Goal: Transaction & Acquisition: Purchase product/service

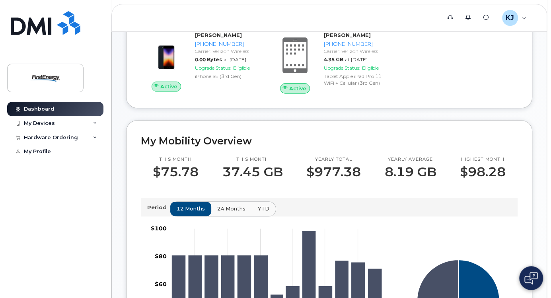
scroll to position [191, 0]
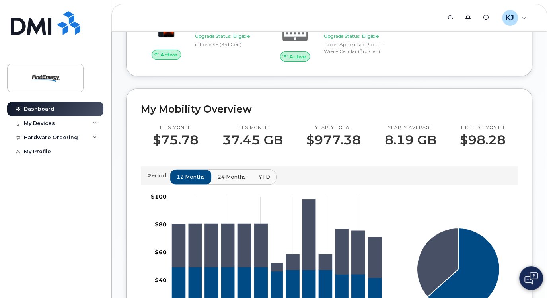
click at [227, 179] on span "24 months" at bounding box center [231, 177] width 28 height 8
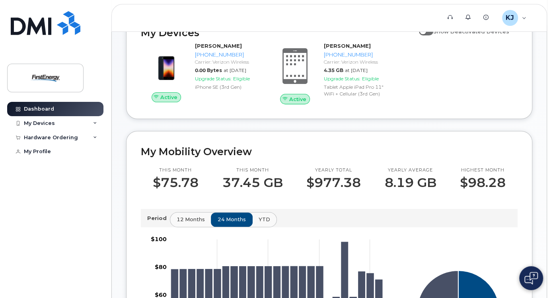
scroll to position [95, 0]
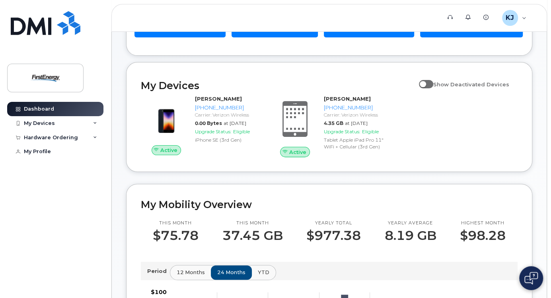
click at [433, 85] on span at bounding box center [426, 84] width 14 height 8
click at [425, 83] on input "Show Deactivated Devices" at bounding box center [422, 80] width 6 height 6
checkbox input "true"
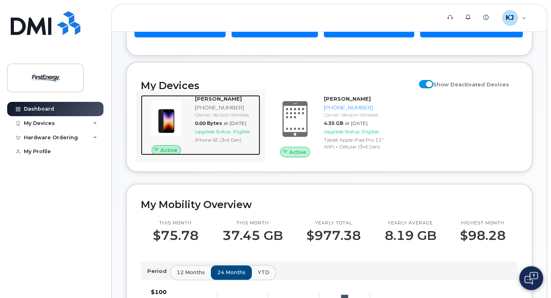
click at [223, 134] on span "Upgrade Status:" at bounding box center [213, 131] width 37 height 6
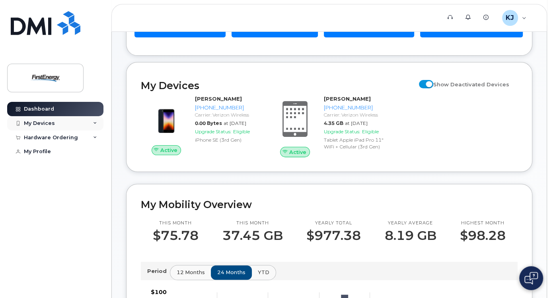
click at [92, 126] on div "My Devices" at bounding box center [55, 123] width 96 height 14
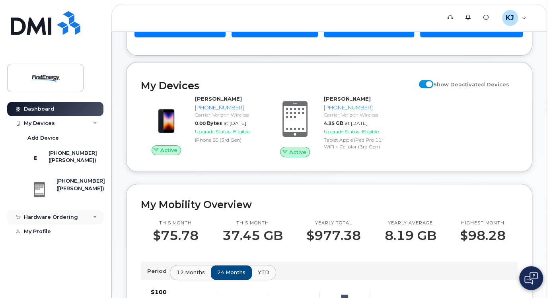
click at [83, 224] on div "Hardware Ordering" at bounding box center [55, 217] width 96 height 14
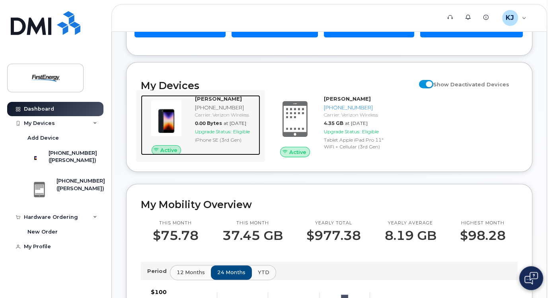
click at [175, 151] on span "Active" at bounding box center [168, 150] width 17 height 8
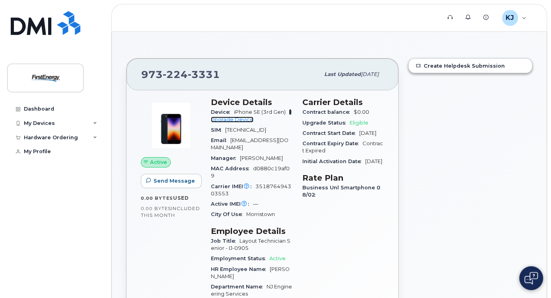
click at [239, 119] on link "+ Upgrade Device" at bounding box center [251, 115] width 81 height 13
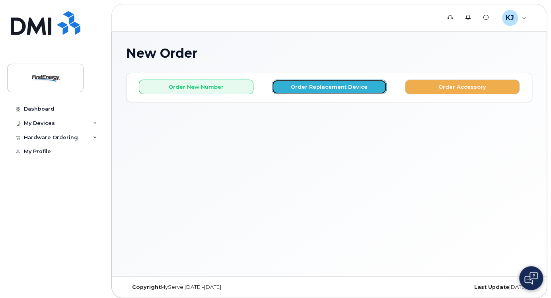
click at [334, 89] on button "Order Replacement Device" at bounding box center [328, 87] width 114 height 15
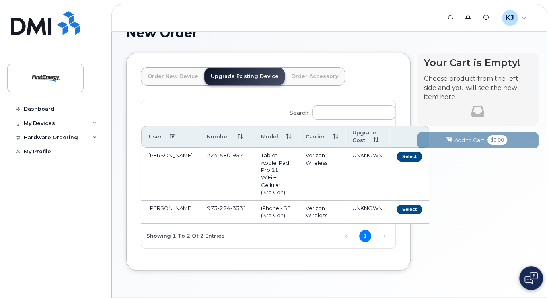
scroll to position [32, 0]
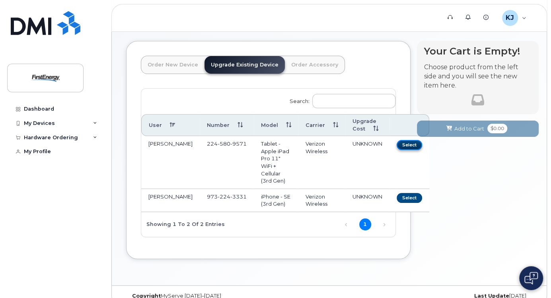
click at [396, 144] on button "Select" at bounding box center [408, 145] width 25 height 10
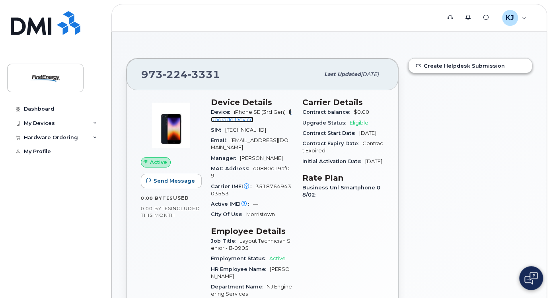
click at [231, 119] on link "+ Upgrade Device" at bounding box center [251, 115] width 81 height 13
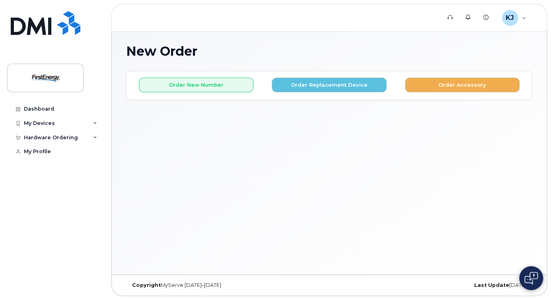
scroll to position [4, 0]
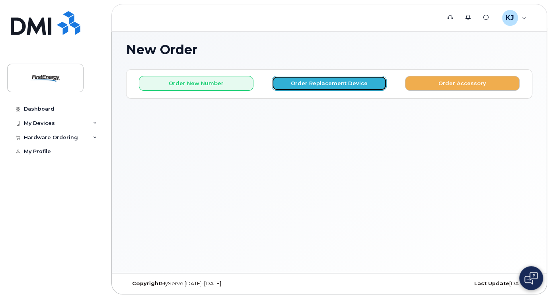
click at [324, 81] on button "Order Replacement Device" at bounding box center [328, 83] width 114 height 15
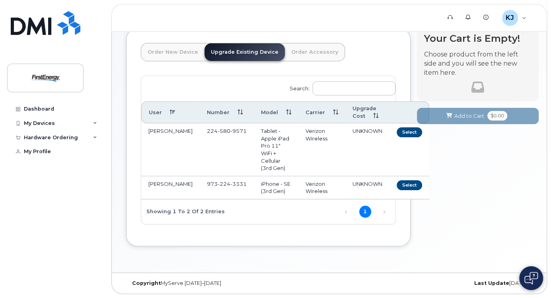
scroll to position [50, 0]
click at [396, 180] on button "Select" at bounding box center [408, 185] width 25 height 10
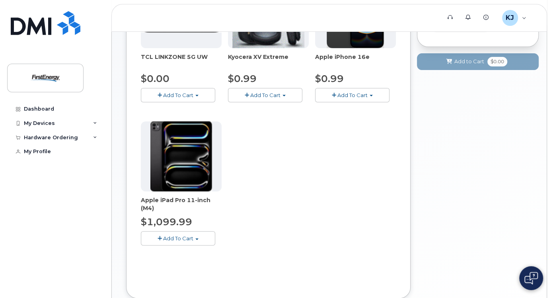
scroll to position [19, 0]
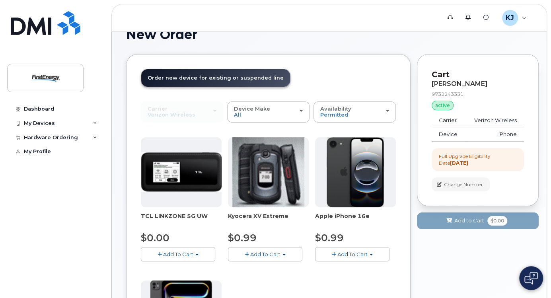
click at [188, 251] on span "Add To Cart" at bounding box center [178, 254] width 30 height 6
click at [195, 268] on link "$0.00 - 2 Year Upgrade" at bounding box center [181, 269] width 77 height 10
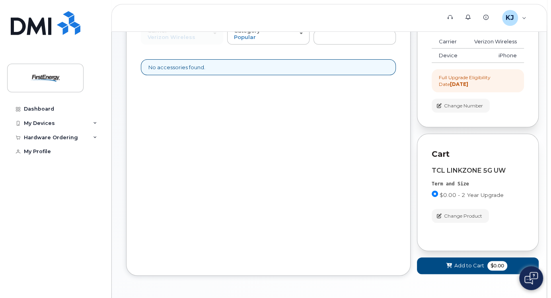
scroll to position [93, 0]
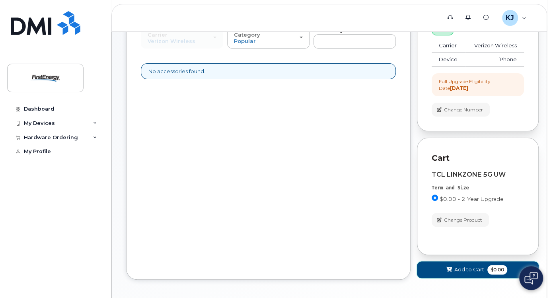
click at [463, 269] on span "Add to Cart" at bounding box center [469, 270] width 30 height 8
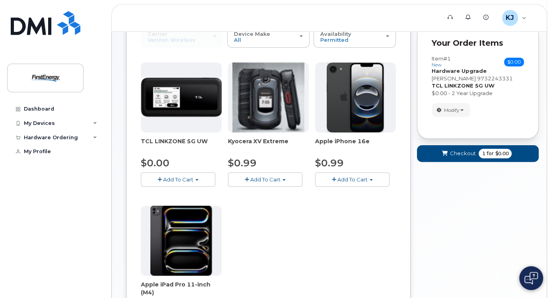
click at [352, 181] on button "Add To Cart" at bounding box center [352, 179] width 74 height 14
click at [357, 195] on link "$0.99 - 2 Year Activation" at bounding box center [357, 194] width 80 height 10
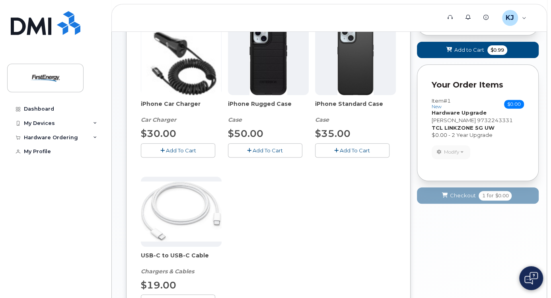
scroll to position [159, 0]
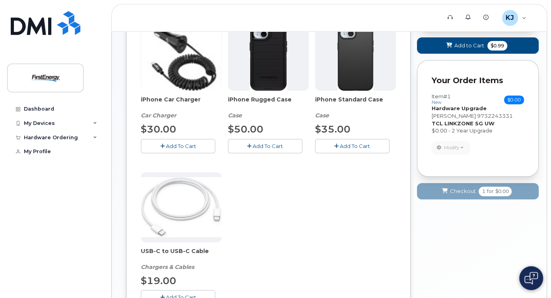
click at [178, 143] on span "Add To Cart" at bounding box center [180, 146] width 30 height 6
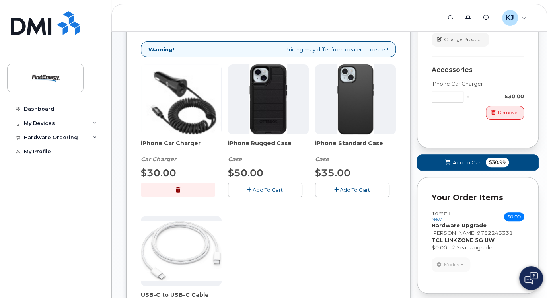
scroll to position [95, 0]
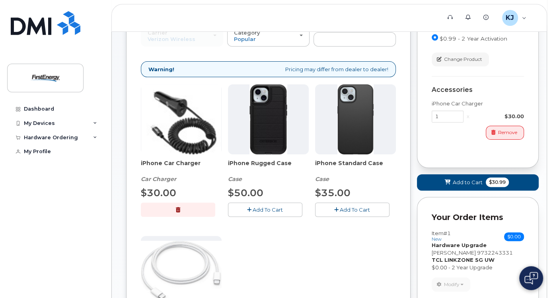
click at [273, 210] on span "Add To Cart" at bounding box center [267, 209] width 30 height 6
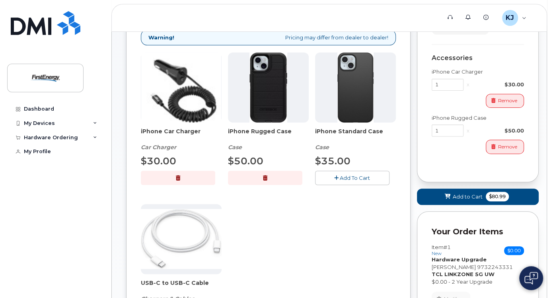
scroll to position [191, 0]
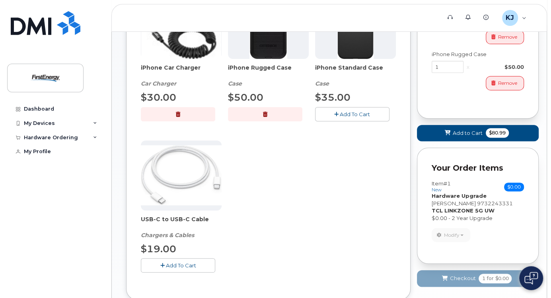
click at [202, 268] on button "Add To Cart" at bounding box center [178, 265] width 74 height 14
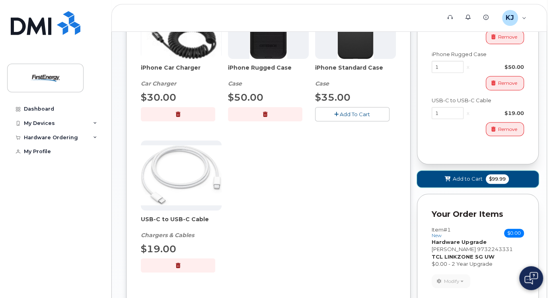
click at [465, 178] on span "Add to Cart" at bounding box center [467, 179] width 30 height 8
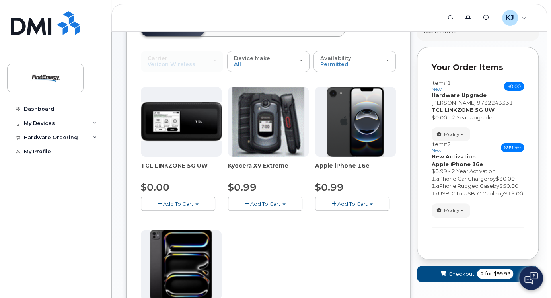
scroll to position [165, 0]
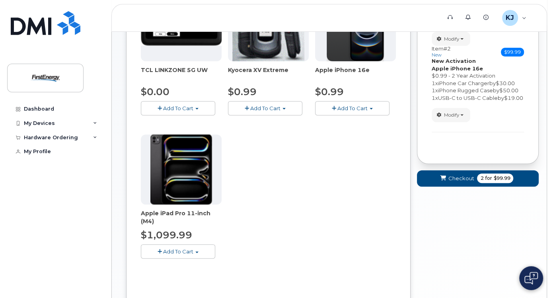
click at [200, 252] on button "Add To Cart" at bounding box center [178, 251] width 74 height 14
click at [207, 266] on link "$1099.99 - 2 Year Activation" at bounding box center [188, 266] width 90 height 10
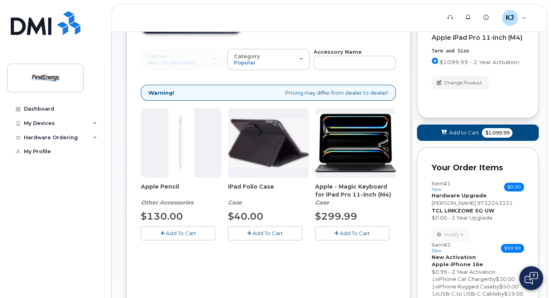
scroll to position [69, 0]
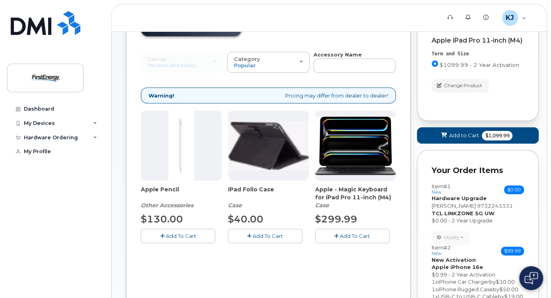
click at [360, 233] on span "Add To Cart" at bounding box center [354, 236] width 30 height 6
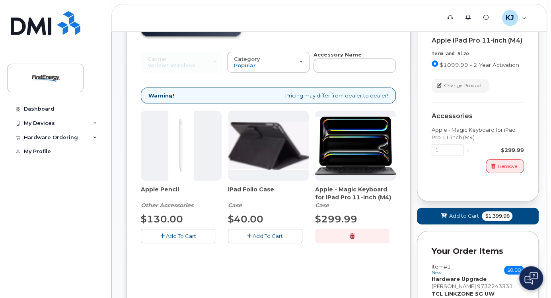
click at [265, 235] on span "Add To Cart" at bounding box center [267, 236] width 30 height 6
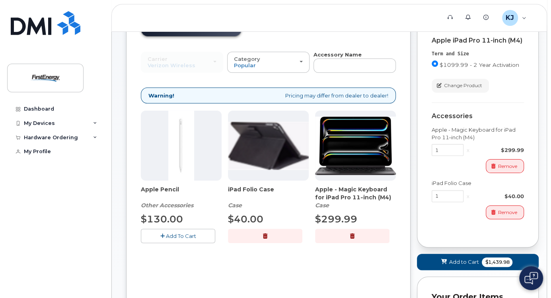
click at [189, 235] on span "Add To Cart" at bounding box center [180, 236] width 30 height 6
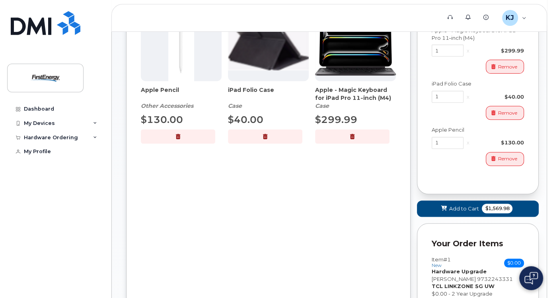
scroll to position [228, 0]
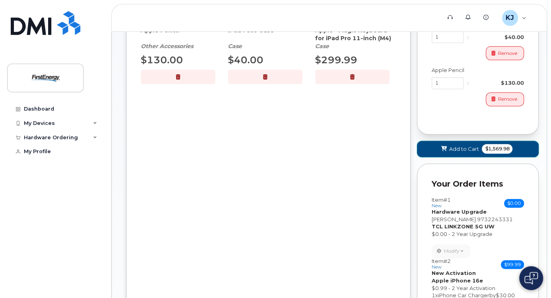
click at [465, 153] on span "Add to Cart" at bounding box center [463, 149] width 30 height 8
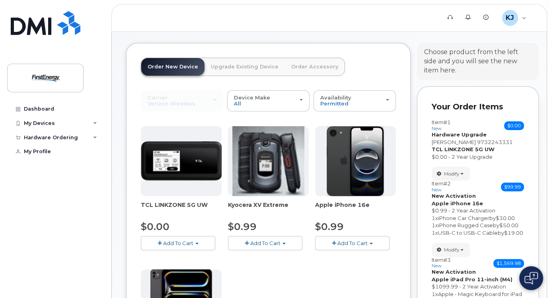
scroll to position [64, 0]
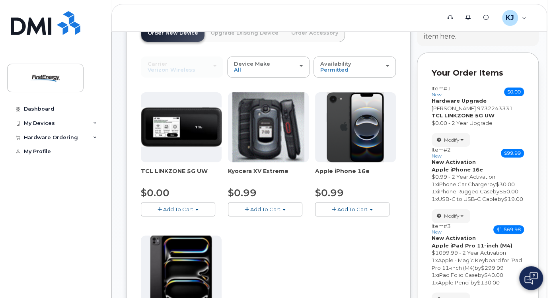
click at [188, 210] on span "Add To Cart" at bounding box center [178, 209] width 30 height 6
click at [195, 221] on link "$0.00 - 2 Year Activation" at bounding box center [183, 224] width 80 height 10
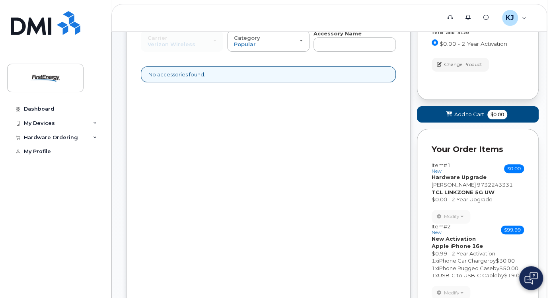
scroll to position [0, 0]
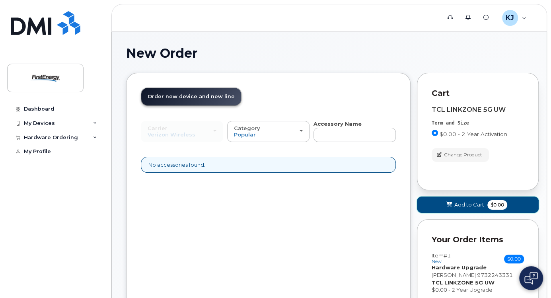
click at [468, 205] on span "Add to Cart" at bounding box center [469, 205] width 30 height 8
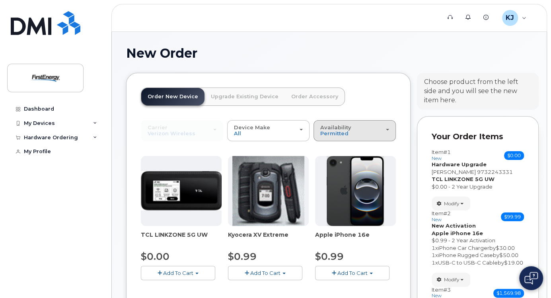
click at [359, 132] on div "Availability Permitted All" at bounding box center [354, 130] width 69 height 12
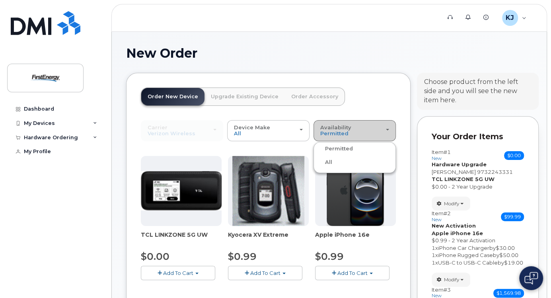
click at [359, 132] on div "Availability Permitted All" at bounding box center [354, 130] width 69 height 12
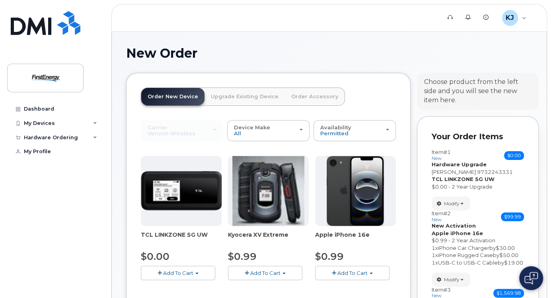
click at [237, 97] on link "Upgrade Existing Device" at bounding box center [244, 96] width 80 height 17
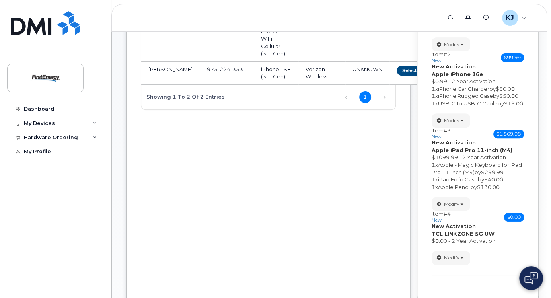
scroll to position [32, 0]
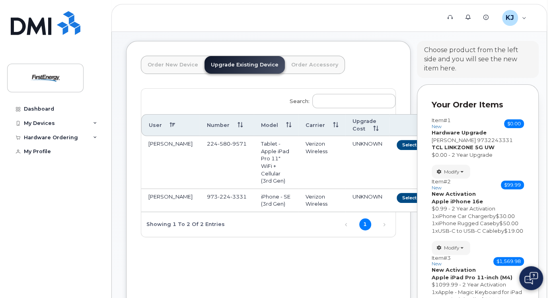
click at [311, 66] on link "Order Accessory" at bounding box center [315, 64] width 60 height 17
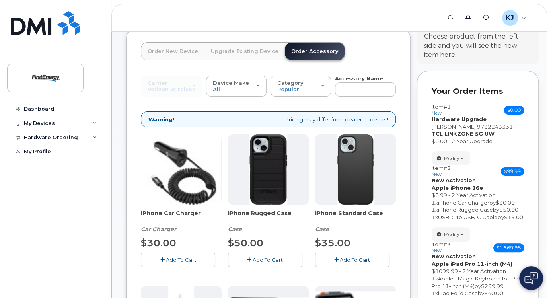
scroll to position [0, 0]
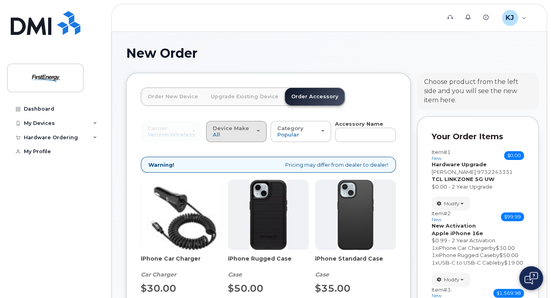
click at [239, 136] on div "Device Make All iPhone Tablet" at bounding box center [236, 131] width 47 height 12
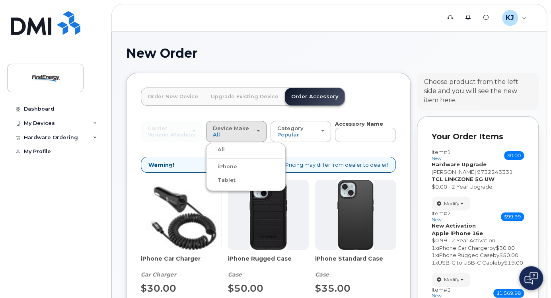
click at [237, 178] on div "Tablet" at bounding box center [246, 180] width 76 height 10
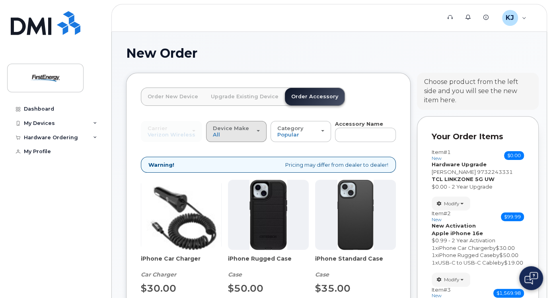
click at [240, 138] on button "Device Make All iPhone Tablet" at bounding box center [236, 131] width 61 height 21
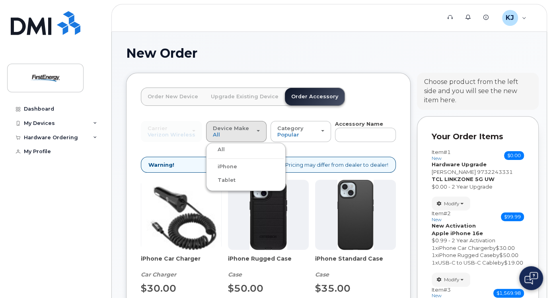
click at [223, 181] on label "Tablet" at bounding box center [221, 180] width 27 height 10
click at [0, 0] on input "Tablet" at bounding box center [0, 0] width 0 height 0
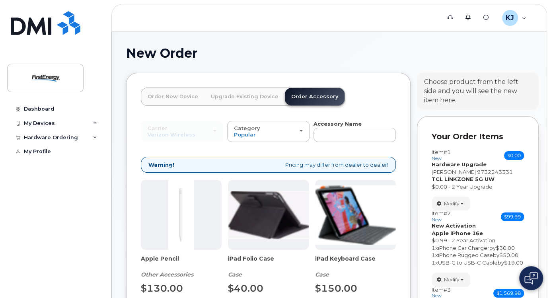
click at [181, 97] on link "Order New Device" at bounding box center [172, 96] width 63 height 17
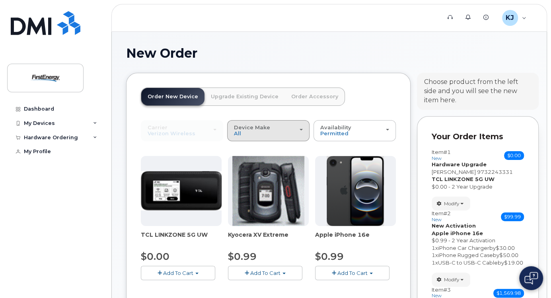
click at [277, 134] on div "Device Make All Cell Phone iPhone Modem Tablet" at bounding box center [268, 130] width 69 height 12
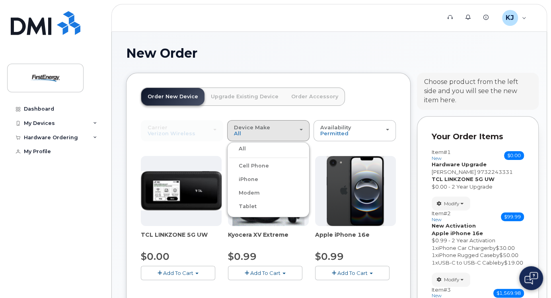
click at [250, 206] on label "Tablet" at bounding box center [242, 207] width 27 height 10
click at [0, 0] on input "Tablet" at bounding box center [0, 0] width 0 height 0
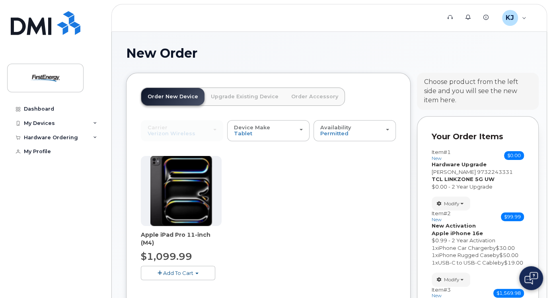
click at [237, 98] on link "Upgrade Existing Device" at bounding box center [244, 96] width 80 height 17
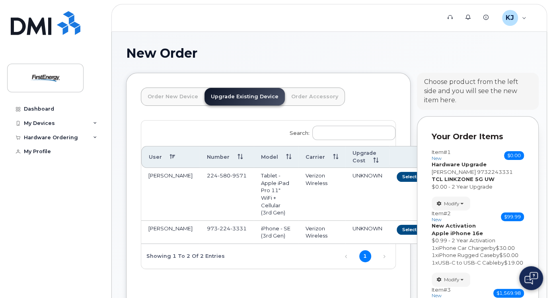
click at [301, 99] on link "Order Accessory" at bounding box center [315, 96] width 60 height 17
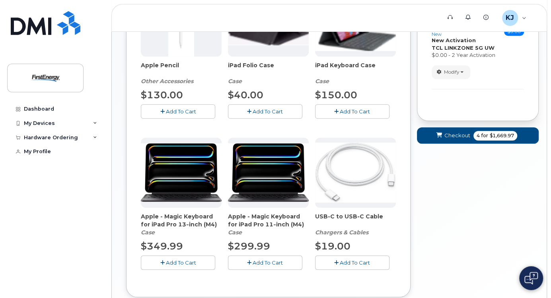
scroll to position [350, 0]
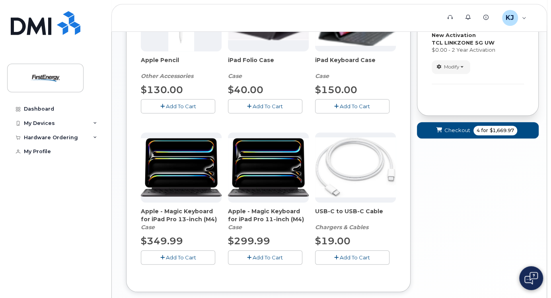
click at [260, 256] on span "Add To Cart" at bounding box center [267, 257] width 30 height 6
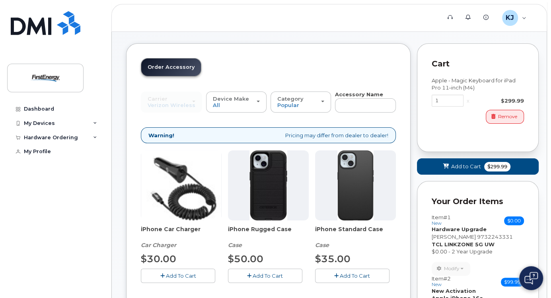
scroll to position [0, 0]
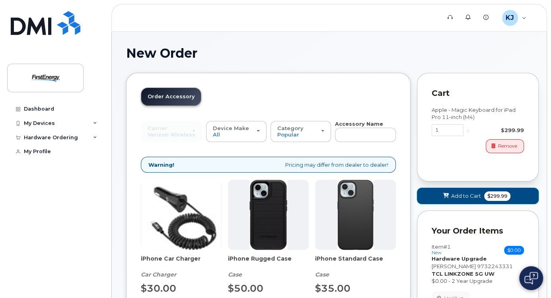
click at [464, 194] on span "Add to Cart" at bounding box center [466, 196] width 30 height 8
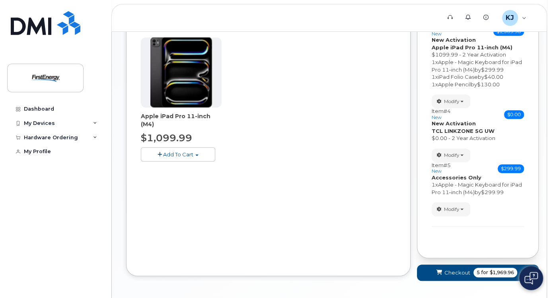
scroll to position [304, 0]
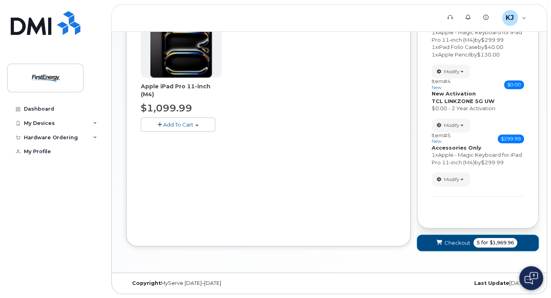
click at [499, 244] on span "$1,969.96" at bounding box center [501, 242] width 24 height 7
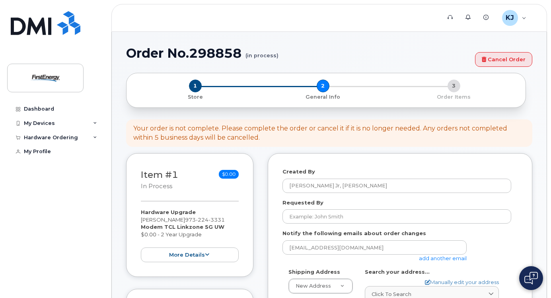
select select
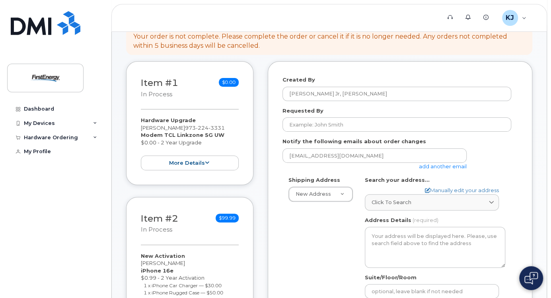
scroll to position [95, 0]
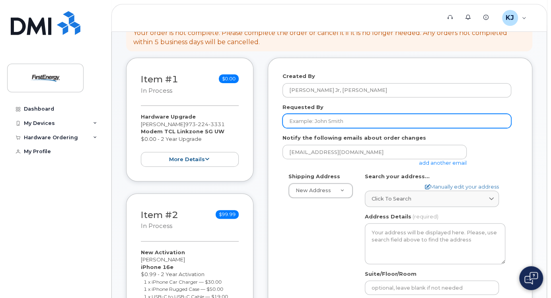
click at [328, 120] on input "Requested By" at bounding box center [396, 121] width 229 height 14
click at [330, 121] on input "Requested By" at bounding box center [396, 121] width 229 height 14
type input "Zdenko Kolanovic"
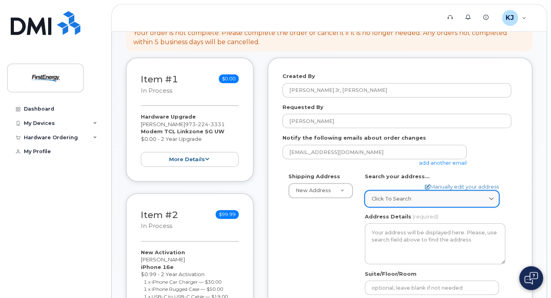
click at [407, 199] on span "Click to search" at bounding box center [391, 199] width 40 height 8
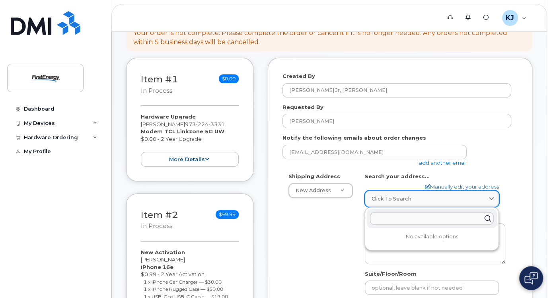
click at [407, 199] on span "Click to search" at bounding box center [391, 199] width 40 height 8
click at [335, 230] on div "Shipping Address New Address New Address AB Search your address... Manually edi…" at bounding box center [396, 268] width 229 height 190
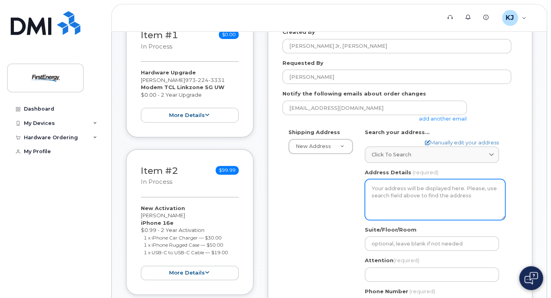
scroll to position [127, 0]
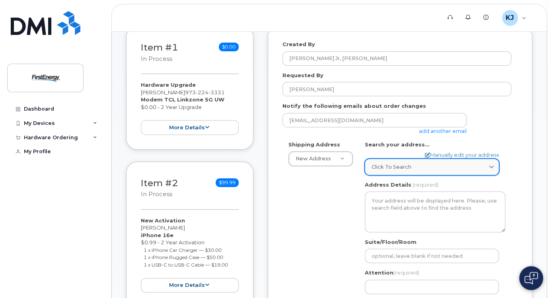
click at [400, 169] on span "Click to search" at bounding box center [391, 167] width 40 height 8
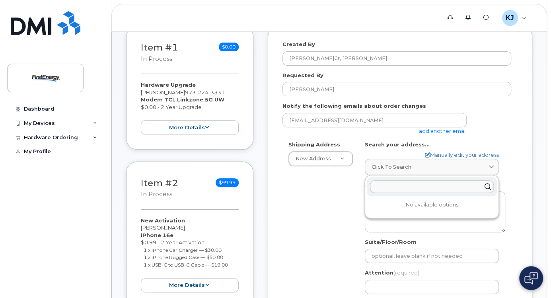
click at [410, 188] on input "text" at bounding box center [432, 186] width 124 height 13
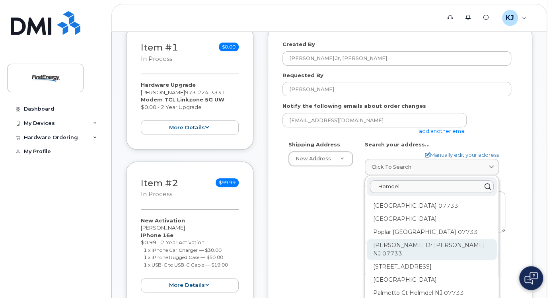
scroll to position [32, 0]
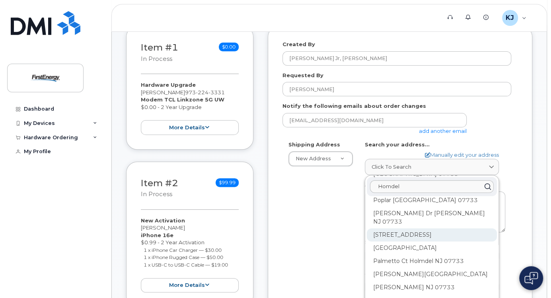
click at [422, 228] on div "100 Commons Way Holmdel NJ 07733" at bounding box center [432, 234] width 130 height 13
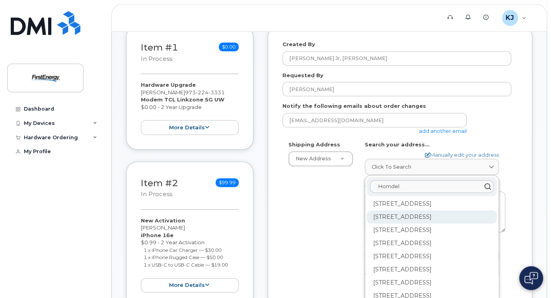
scroll to position [0, 0]
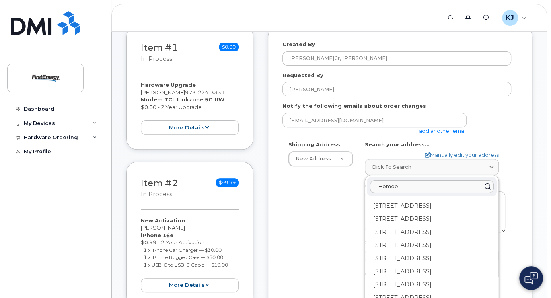
click at [341, 207] on div "Shipping Address New Address New Address AB Search your address... Manually edi…" at bounding box center [396, 236] width 229 height 190
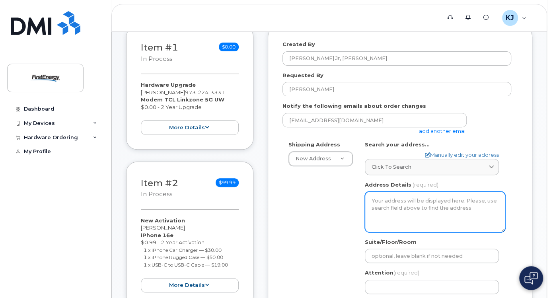
click at [388, 203] on textarea "Address Details" at bounding box center [435, 211] width 140 height 41
click at [388, 202] on textarea "Address Details" at bounding box center [435, 211] width 140 height 41
click at [393, 202] on textarea "Address Details" at bounding box center [435, 211] width 140 height 41
click at [390, 203] on textarea "Address Details" at bounding box center [435, 211] width 140 height 41
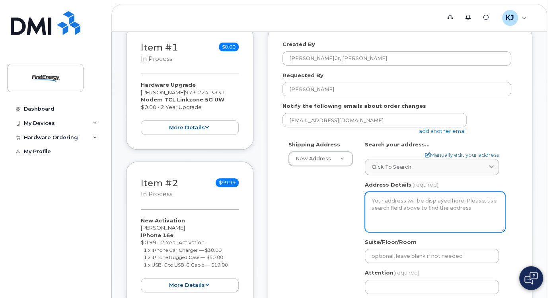
click at [384, 202] on textarea "Address Details" at bounding box center [435, 211] width 140 height 41
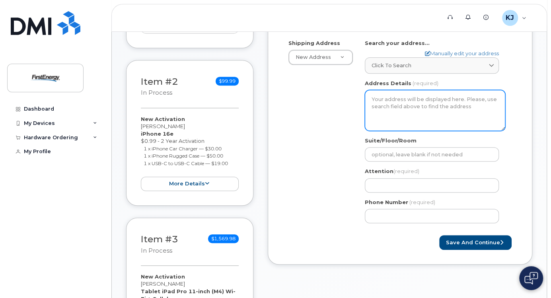
scroll to position [101, 0]
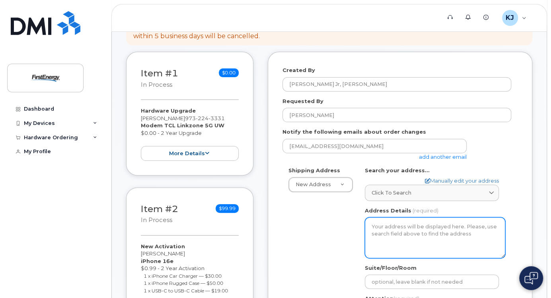
click at [396, 227] on textarea "Address Details" at bounding box center [435, 237] width 140 height 41
click at [391, 227] on textarea "Address Details" at bounding box center [435, 237] width 140 height 41
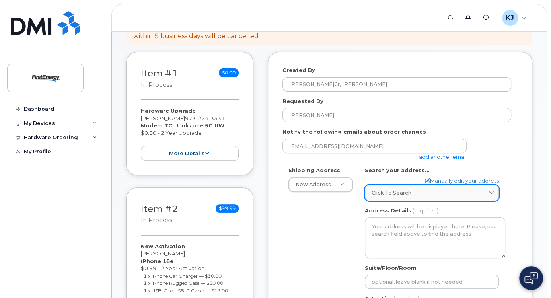
click at [400, 196] on span "Click to search" at bounding box center [391, 193] width 40 height 8
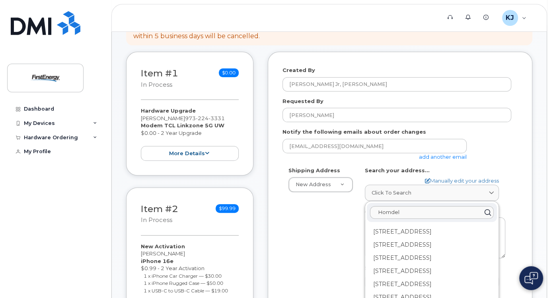
click at [343, 228] on div "Shipping Address New Address New Address AB Search your address... Manually edi…" at bounding box center [396, 262] width 229 height 190
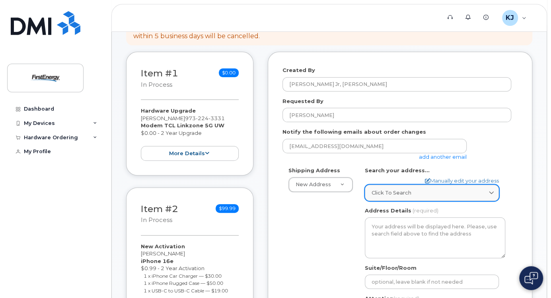
click at [407, 193] on span "Click to search" at bounding box center [391, 193] width 40 height 8
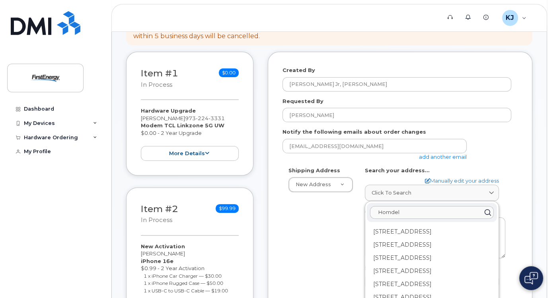
drag, startPoint x: 407, startPoint y: 210, endPoint x: 358, endPoint y: 212, distance: 48.9
click at [359, 212] on div "AB Search your address... Manually edit your address Click to search Homdel 100…" at bounding box center [435, 262] width 152 height 190
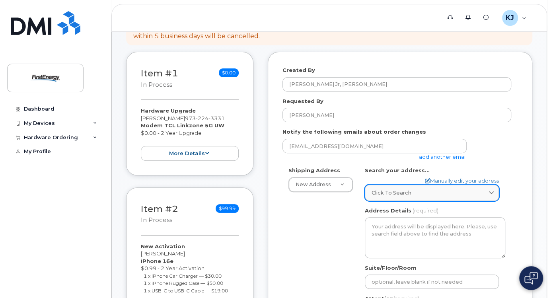
click at [403, 194] on span "Click to search" at bounding box center [391, 193] width 40 height 8
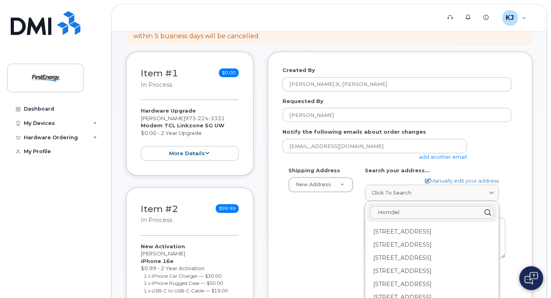
click at [401, 209] on input "Homdel" at bounding box center [432, 212] width 124 height 13
type input "H"
drag, startPoint x: 408, startPoint y: 213, endPoint x: 367, endPoint y: 213, distance: 40.9
click at [367, 213] on div "aberdeen" at bounding box center [432, 212] width 130 height 19
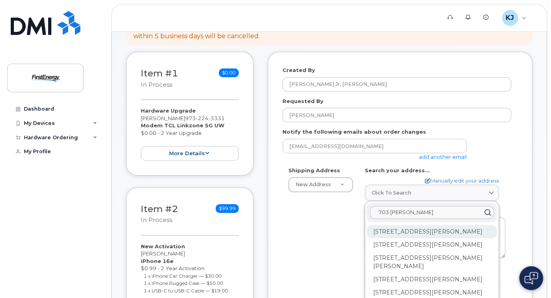
type input "703 lloyd"
click at [388, 225] on div "703 Lloyd Rd Matawan NJ 07747-1351" at bounding box center [432, 231] width 130 height 13
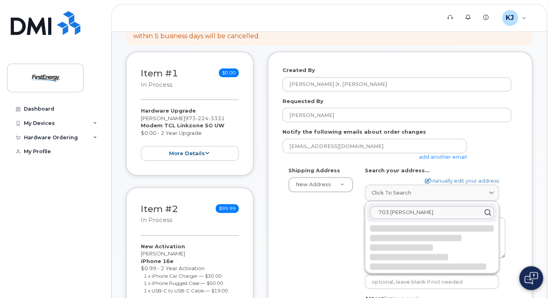
select select
type textarea "703 Lloyd Rd MATAWAN NJ 07747-1351 UNITED STATES"
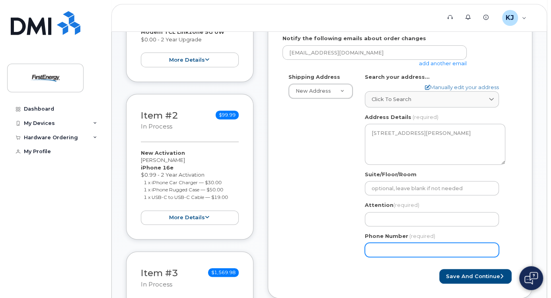
scroll to position [197, 0]
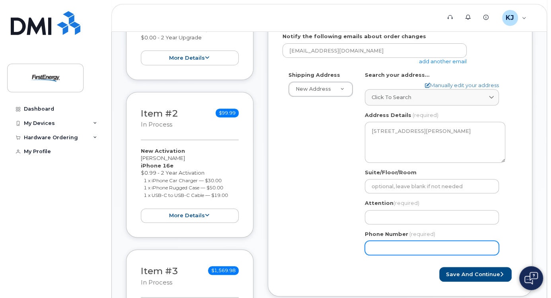
click at [400, 245] on input "Phone Number" at bounding box center [432, 247] width 134 height 14
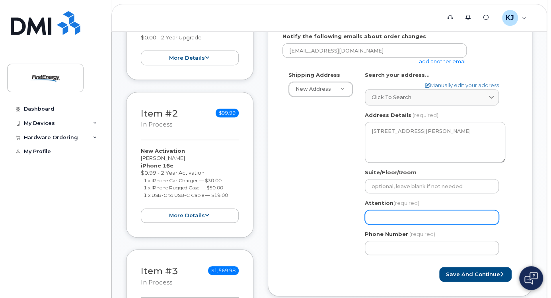
click at [388, 213] on input "Attention (required)" at bounding box center [432, 217] width 134 height 14
select select
type input "Z"
select select
type input "Zd"
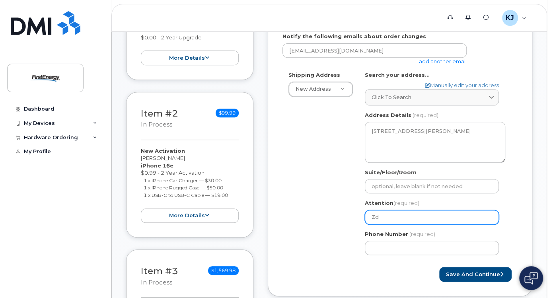
select select
type input "Zde"
select select
type input "Zden"
select select
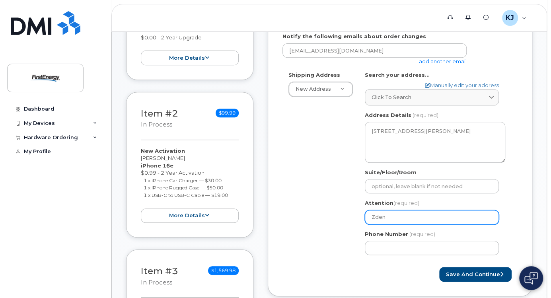
type input "Zdenk"
select select
type input "Zdenko"
select select
type input "Zdenko K"
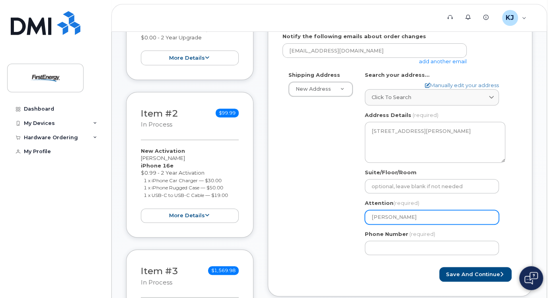
select select
type input "Zdenko Ko"
select select
type input "Zdenko Kol"
select select
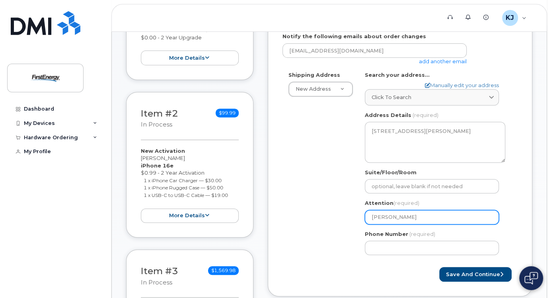
type input "Zdenko Kola"
select select
type input "Zdenko Kolan"
select select
type input "Zdenko Kolano"
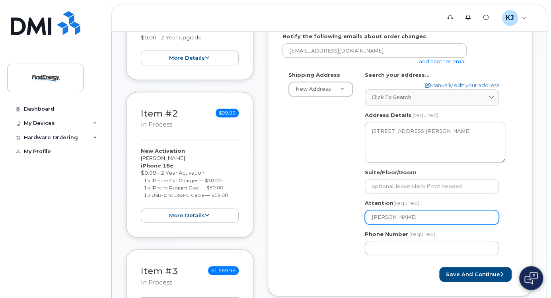
select select
type input "Zdenko Kolanov"
select select
type input "Zdenko Kolanovi"
select select
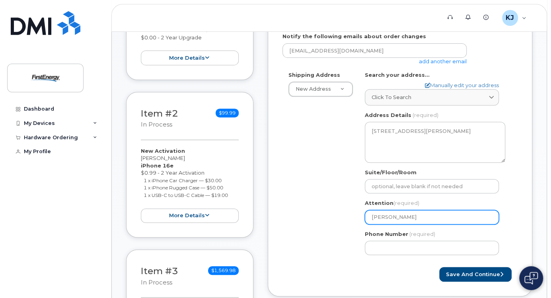
type input "[PERSON_NAME]"
select select
type input "Zdenko Kolanovic J"
select select
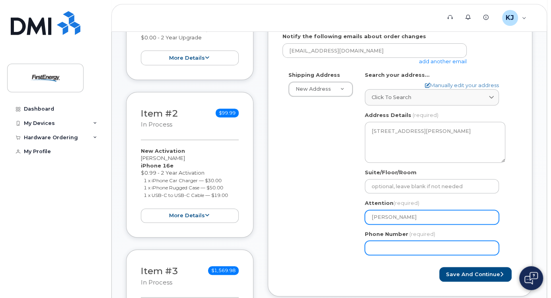
type input "[PERSON_NAME]"
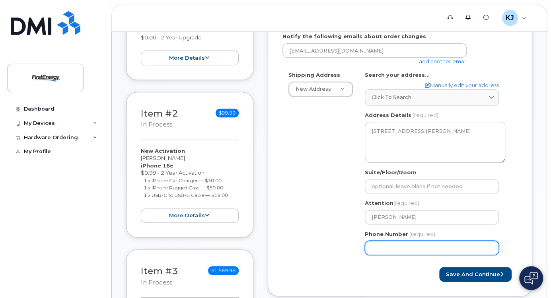
click at [393, 242] on input "Phone Number" at bounding box center [432, 247] width 134 height 14
type input "908692537"
select select
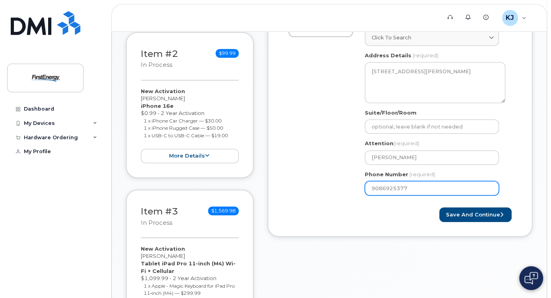
scroll to position [260, 0]
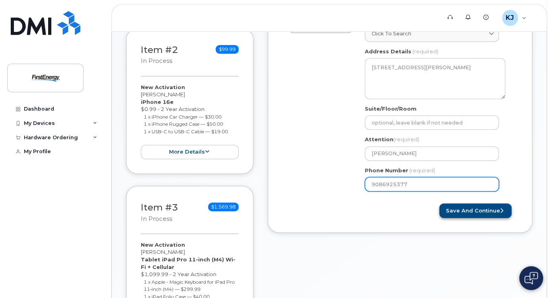
type input "9086925377"
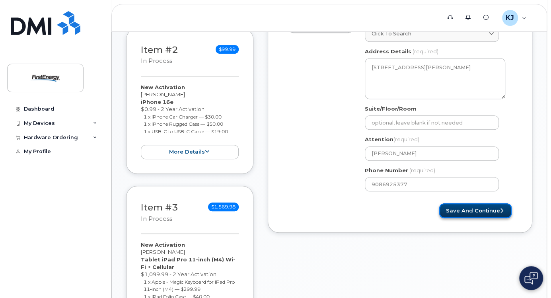
click at [453, 211] on button "Save and Continue" at bounding box center [475, 210] width 72 height 15
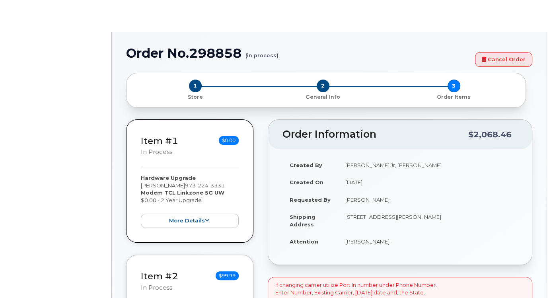
select select "2071809"
type input "2079231"
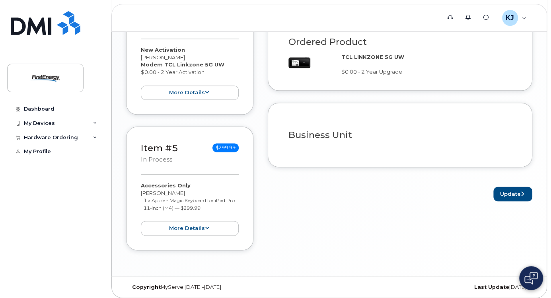
scroll to position [628, 0]
click at [504, 193] on button "Update" at bounding box center [512, 193] width 39 height 15
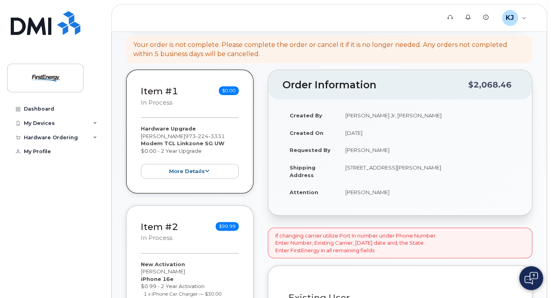
scroll to position [81, 0]
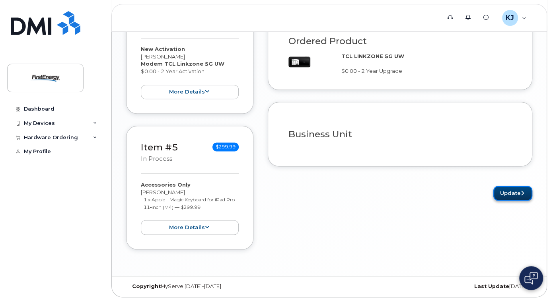
click at [506, 192] on button "Update" at bounding box center [512, 193] width 39 height 15
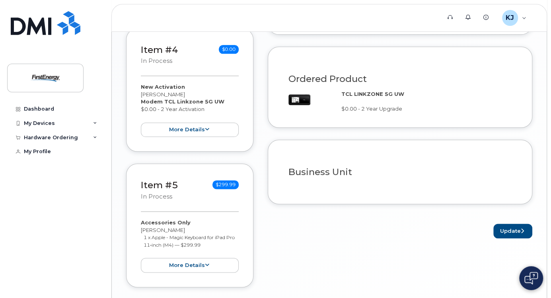
click at [349, 14] on header "Support Alerts Knowledge Base KJ Kolanovic Jr, Zdenko Employee English Français…" at bounding box center [328, 18] width 435 height 28
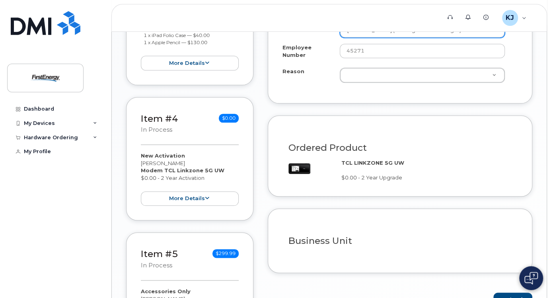
scroll to position [495, 0]
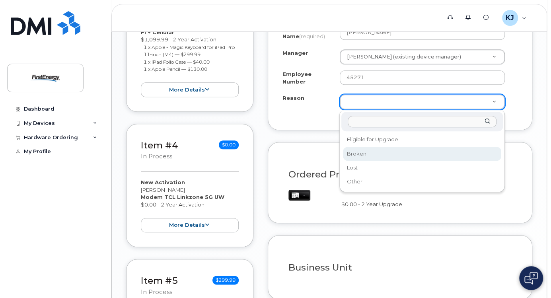
select select "broken"
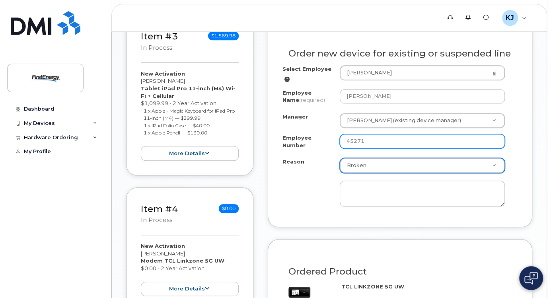
scroll to position [336, 0]
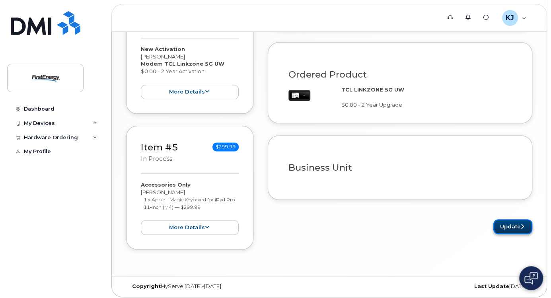
click at [512, 227] on button "Update" at bounding box center [512, 226] width 39 height 15
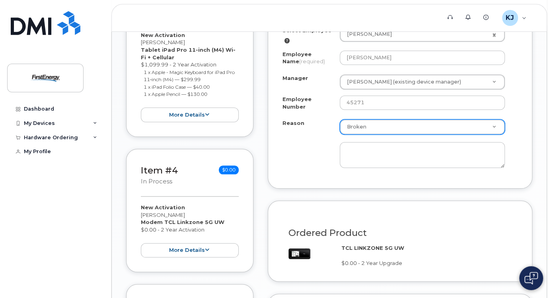
scroll to position [454, 0]
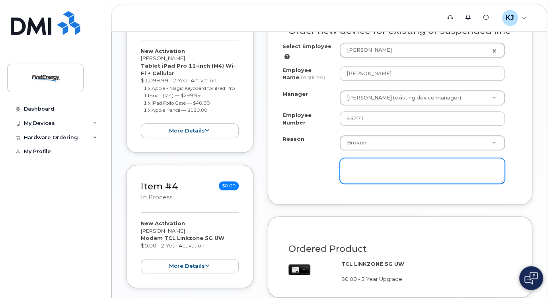
click at [387, 170] on textarea at bounding box center [421, 171] width 165 height 26
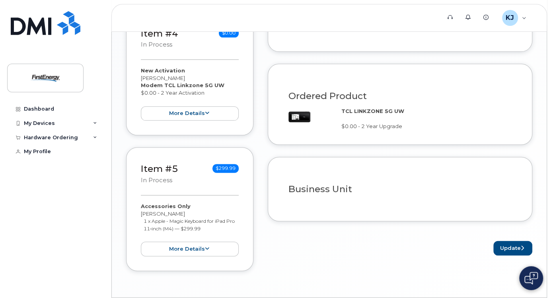
scroll to position [628, 0]
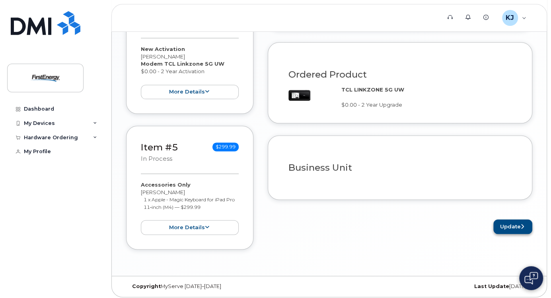
type textarea "Broken phone"
click at [509, 226] on button "Update" at bounding box center [512, 226] width 39 height 15
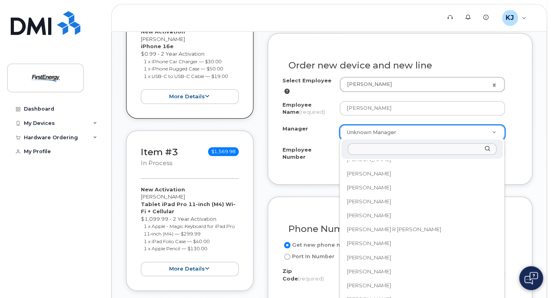
scroll to position [25269, 0]
click at [366, 151] on input "Manager" at bounding box center [421, 149] width 149 height 12
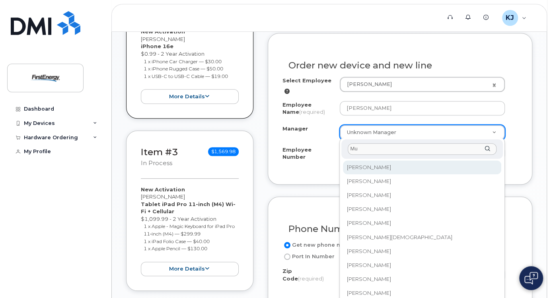
type input "M"
type input "dec"
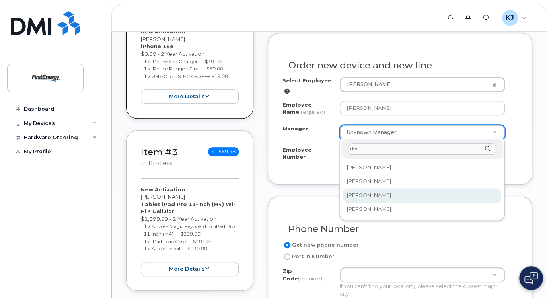
select select "2079196"
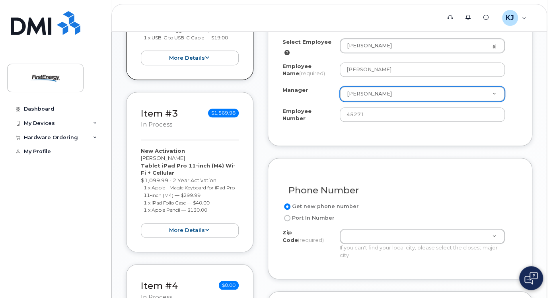
scroll to position [445, 0]
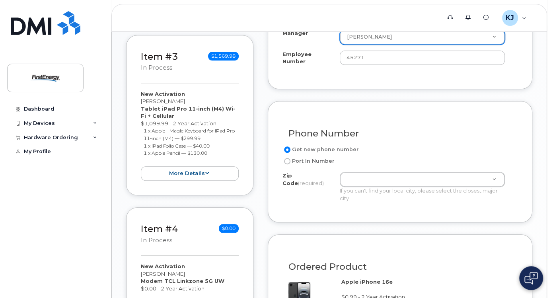
click at [308, 157] on label "Port In Number" at bounding box center [308, 161] width 52 height 10
click at [290, 158] on input "Port In Number" at bounding box center [287, 161] width 6 height 6
radio input "true"
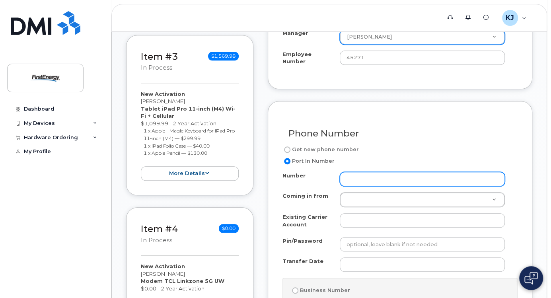
click at [361, 172] on input "Number" at bounding box center [421, 179] width 165 height 14
paste input "7322124289"
type input "7322124289"
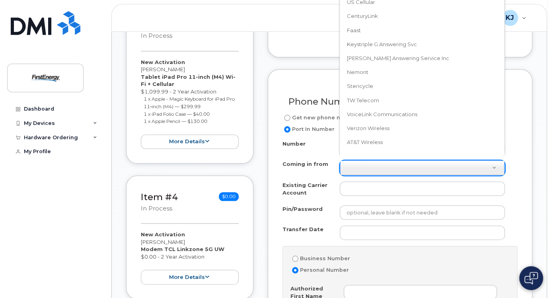
scroll to position [1, 0]
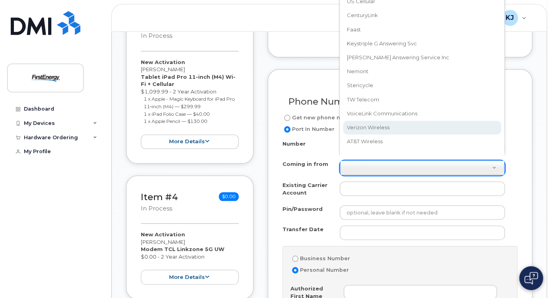
click at [375, 126] on body "Support Alerts Knowledge Base KJ Kolanovic Jr, Zdenko Employee English Français…" at bounding box center [275, 163] width 551 height 1281
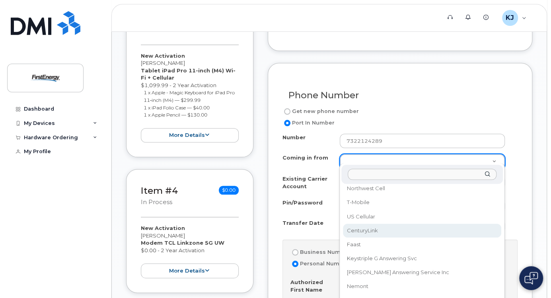
scroll to position [547, 0]
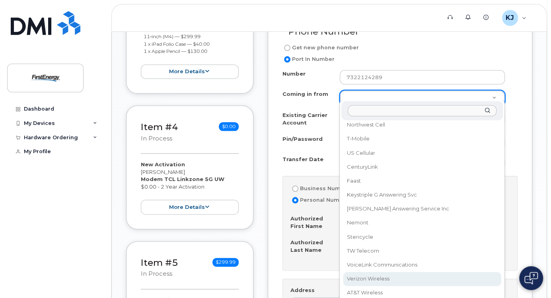
select select "Verizon Wireless"
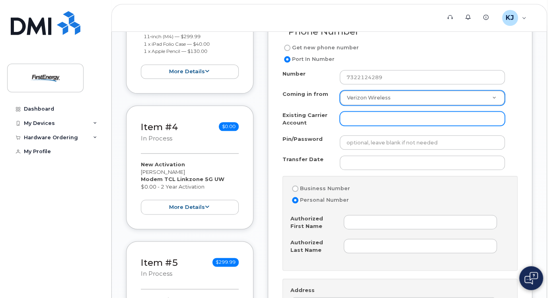
click at [383, 116] on input "Existing Carrier Account" at bounding box center [421, 118] width 165 height 14
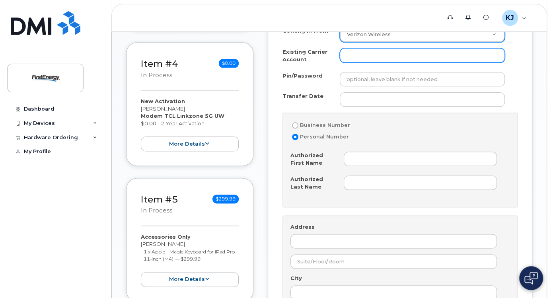
scroll to position [611, 0]
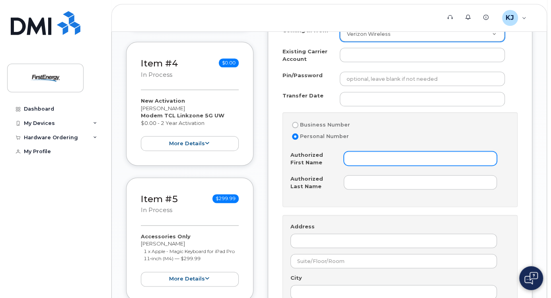
click at [372, 151] on input "Authorized First Name" at bounding box center [419, 158] width 153 height 14
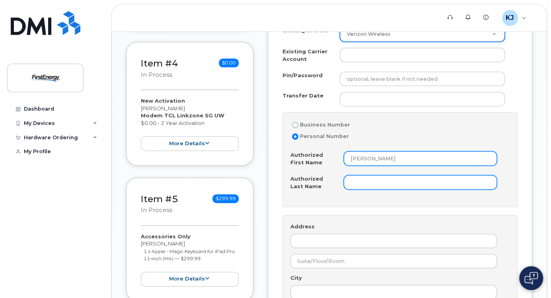
type input "Zdenko"
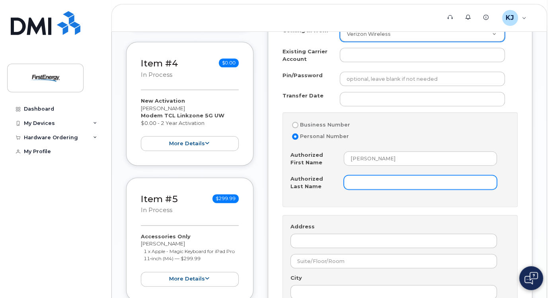
click at [365, 175] on input "Authorized Last Name" at bounding box center [419, 182] width 153 height 14
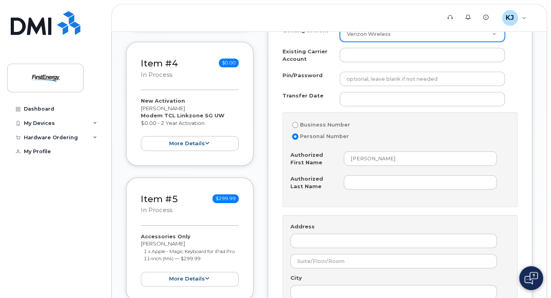
click at [324, 120] on label "Business Number" at bounding box center [320, 125] width 60 height 10
click at [298, 122] on input "Business Number" at bounding box center [295, 125] width 6 height 6
radio input "true"
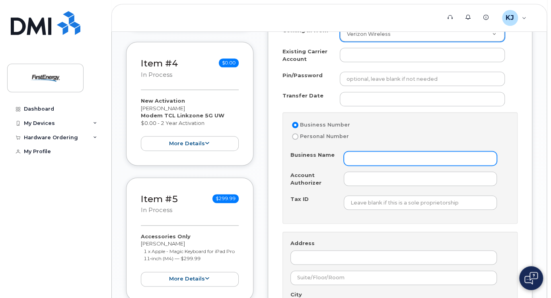
click at [363, 154] on input "Business Name" at bounding box center [419, 158] width 153 height 14
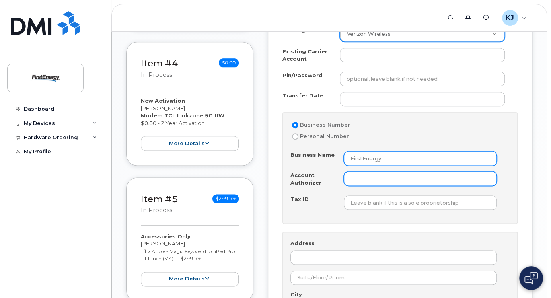
type input "FirstEnergy"
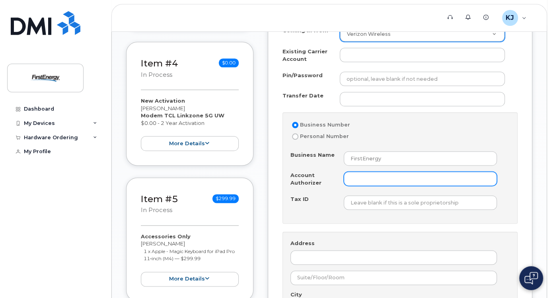
click at [365, 173] on input "Account Authorizer" at bounding box center [419, 178] width 153 height 14
type input "[PERSON_NAME]"
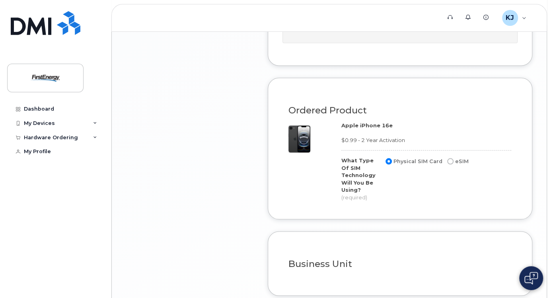
scroll to position [992, 0]
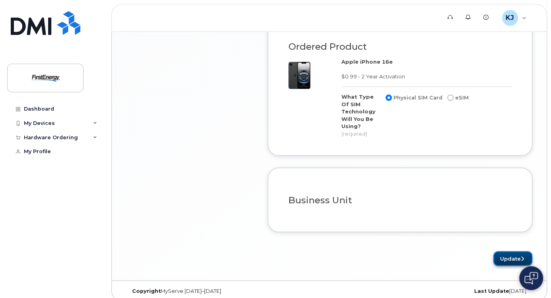
click at [522, 255] on button "Update" at bounding box center [512, 258] width 39 height 15
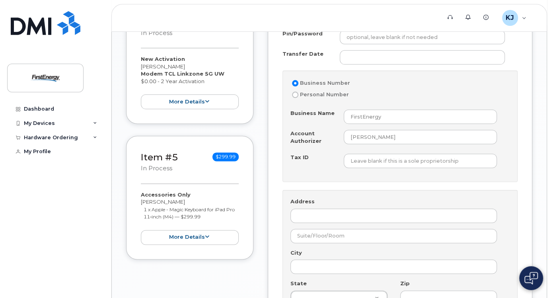
click at [425, 26] on header "Support Alerts Knowledge Base KJ Kolanovic Jr, Zdenko Employee English Français…" at bounding box center [328, 18] width 435 height 28
click at [376, 50] on input "Transfer Date" at bounding box center [421, 57] width 165 height 14
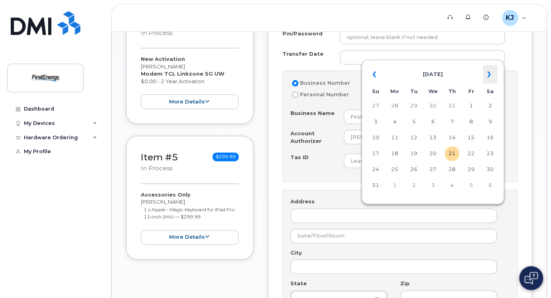
click at [487, 75] on th "»" at bounding box center [490, 74] width 14 height 19
click at [375, 78] on th "«" at bounding box center [375, 74] width 14 height 19
click at [468, 169] on td "29" at bounding box center [470, 169] width 14 height 14
type input "2025-08-29"
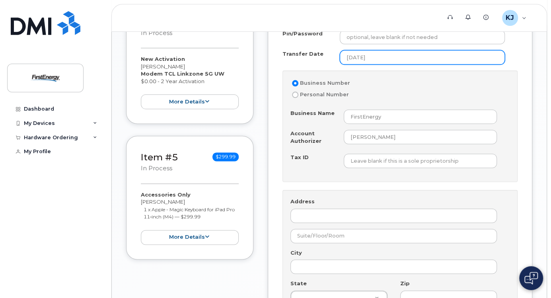
click at [393, 54] on input "2025-08-29" at bounding box center [421, 57] width 165 height 14
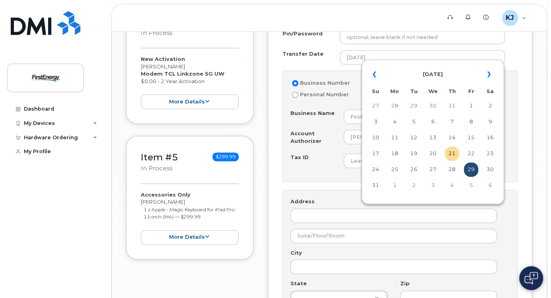
click at [470, 173] on td "29" at bounding box center [470, 169] width 14 height 14
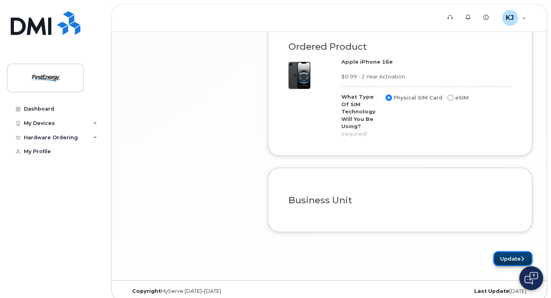
click at [504, 251] on button "Update" at bounding box center [512, 258] width 39 height 15
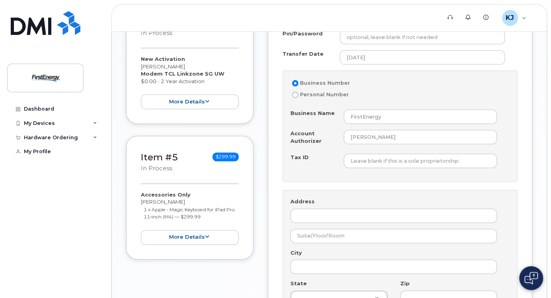
click at [407, 28] on header "Support Alerts Knowledge Base KJ Kolanovic Jr, Zdenko Employee English Français…" at bounding box center [328, 18] width 435 height 28
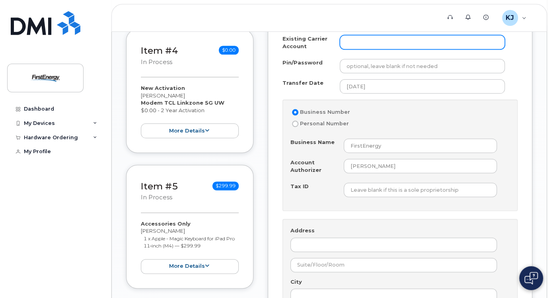
scroll to position [589, 0]
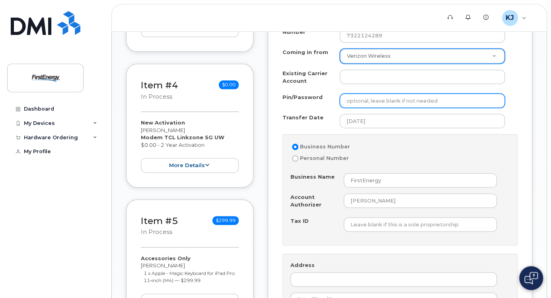
click at [393, 96] on input "Pin/Password" at bounding box center [421, 100] width 165 height 14
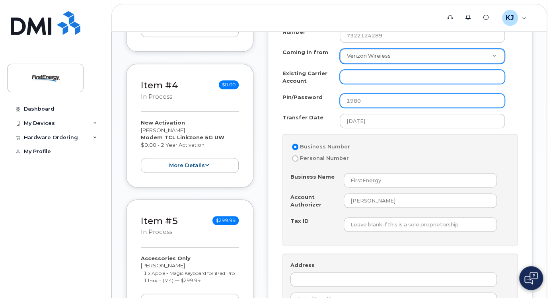
type input "1980"
click at [382, 70] on input "Existing Carrier Account" at bounding box center [421, 77] width 165 height 14
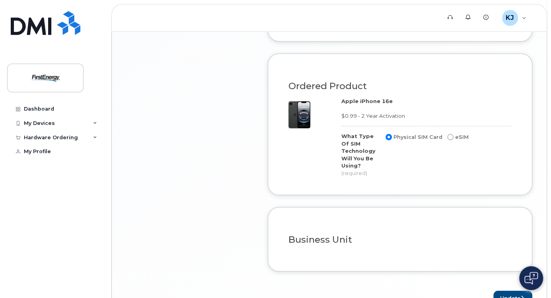
scroll to position [992, 0]
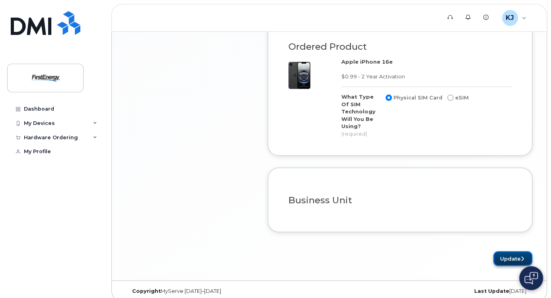
click at [502, 251] on button "Update" at bounding box center [512, 258] width 39 height 15
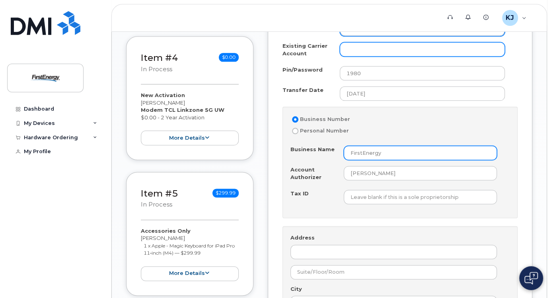
scroll to position [589, 0]
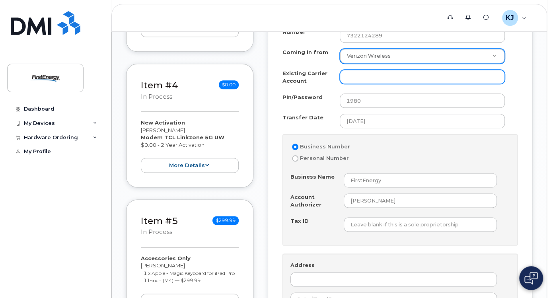
click at [347, 71] on input "Existing Carrier Account" at bounding box center [421, 77] width 165 height 14
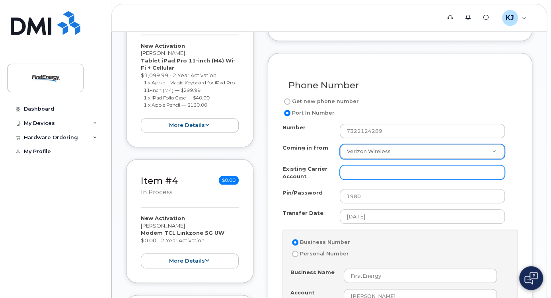
click at [366, 165] on input "Existing Carrier Account" at bounding box center [421, 172] width 165 height 14
click at [361, 169] on input "Existing Carrier Account" at bounding box center [421, 172] width 165 height 14
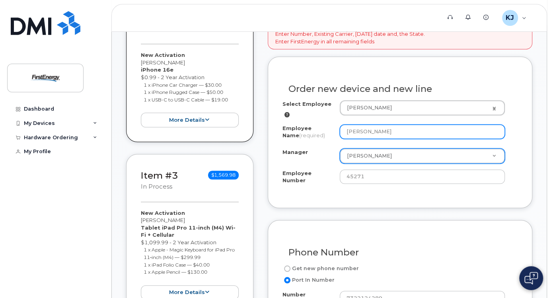
scroll to position [239, 0]
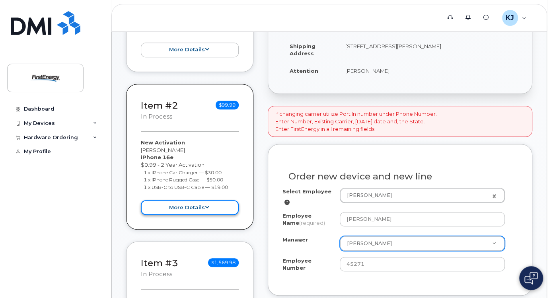
click at [210, 209] on button "more details" at bounding box center [190, 207] width 98 height 15
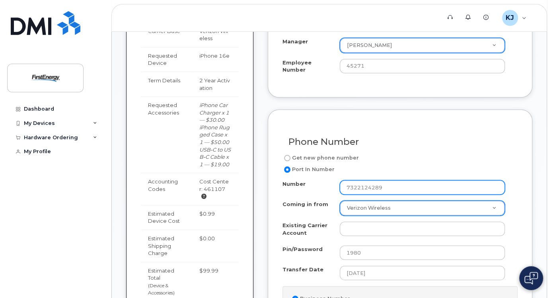
scroll to position [462, 0]
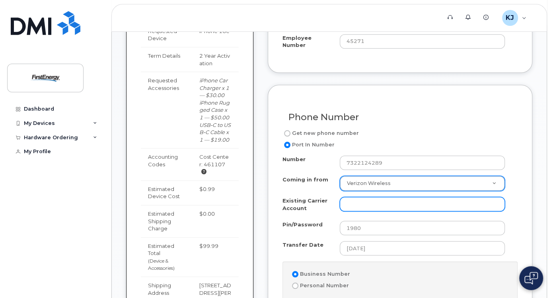
click at [384, 197] on input "Existing Carrier Account" at bounding box center [421, 204] width 165 height 14
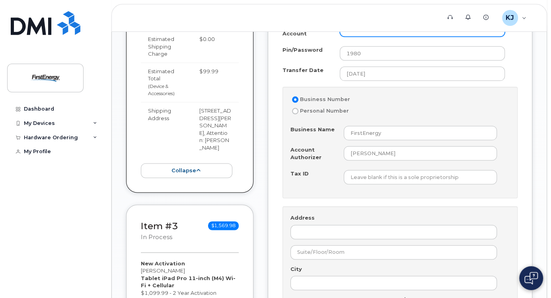
scroll to position [716, 0]
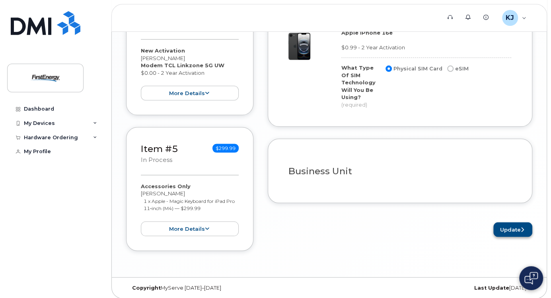
type input "not avaialble"
click at [506, 223] on button "Update" at bounding box center [512, 229] width 39 height 15
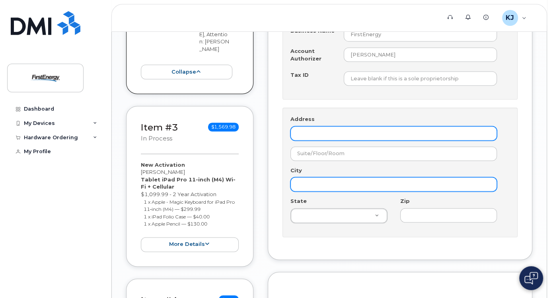
scroll to position [727, 0]
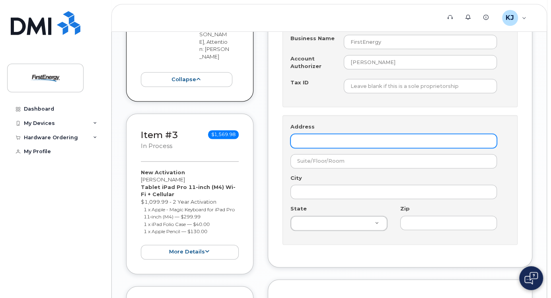
click at [317, 136] on input "Address" at bounding box center [393, 141] width 206 height 14
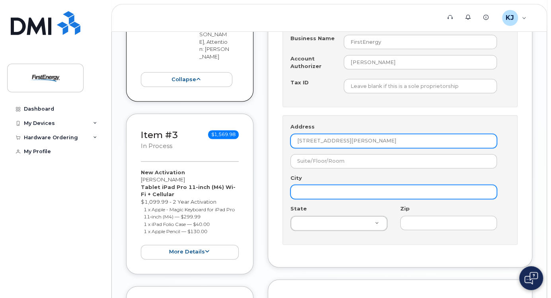
type input "703 Lloyd Road"
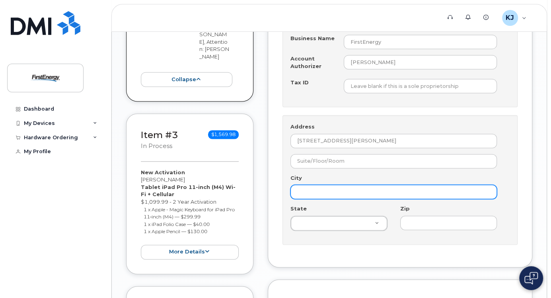
click at [314, 184] on input "City" at bounding box center [393, 191] width 206 height 14
type input "Aberdeen"
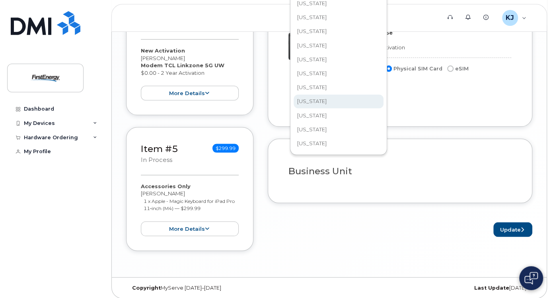
scroll to position [254, 0]
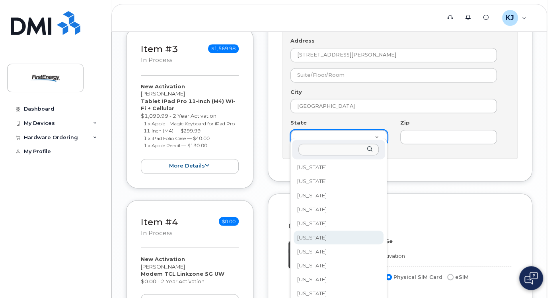
scroll to position [372, 0]
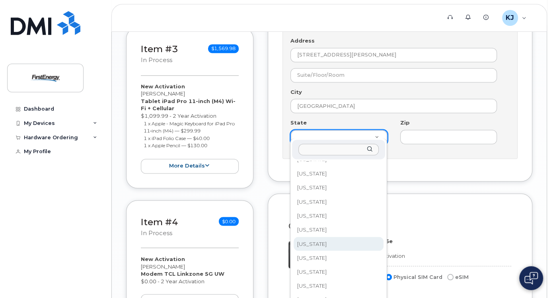
select select "New Jersey"
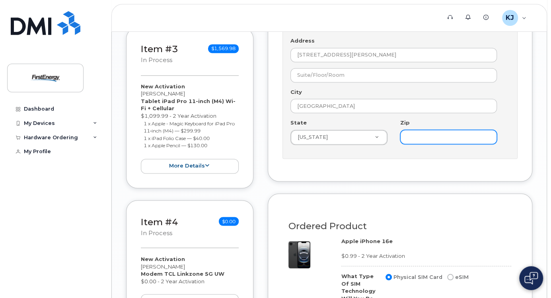
click at [428, 132] on input "Zip" at bounding box center [448, 137] width 97 height 14
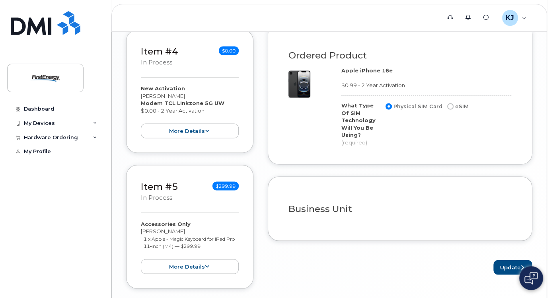
scroll to position [1021, 0]
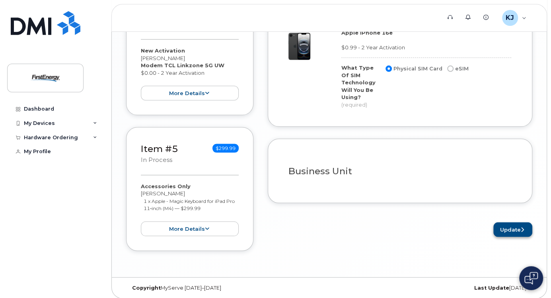
type input "07747"
click at [514, 223] on button "Update" at bounding box center [512, 229] width 39 height 15
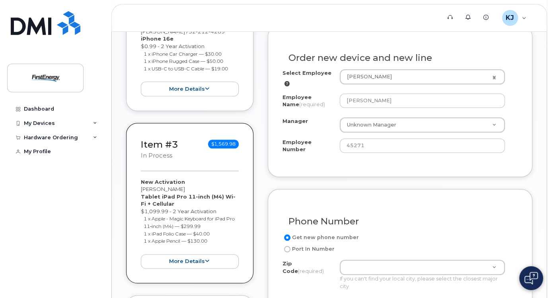
scroll to position [445, 0]
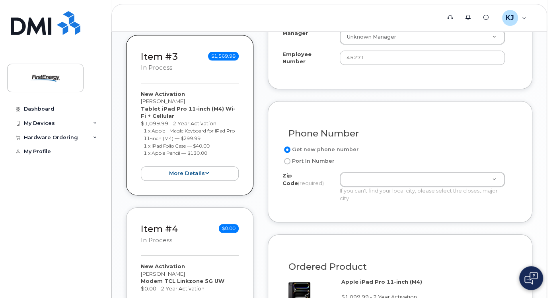
click at [315, 157] on label "Port In Number" at bounding box center [308, 161] width 52 height 10
click at [290, 158] on input "Port In Number" at bounding box center [287, 161] width 6 height 6
radio input "true"
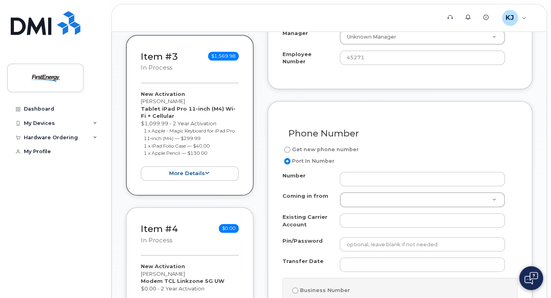
click at [332, 145] on label "Get new phone number" at bounding box center [320, 150] width 76 height 10
click at [290, 146] on input "Get new phone number" at bounding box center [287, 149] width 6 height 6
radio input "true"
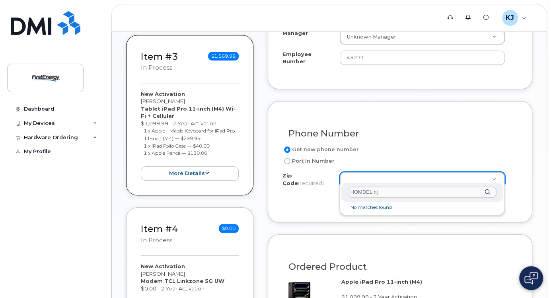
click at [386, 195] on input "HOMDEL nj" at bounding box center [421, 192] width 149 height 12
drag, startPoint x: 388, startPoint y: 192, endPoint x: 345, endPoint y: 190, distance: 43.8
click at [345, 190] on div "Zip Code (required) HOMDEL nj" at bounding box center [421, 191] width 161 height 19
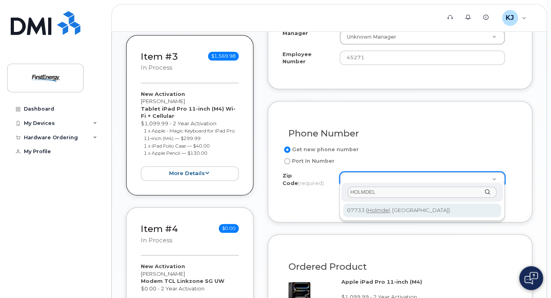
type input "HOLMDEL"
type input "07733 (Holmdel, NJ)"
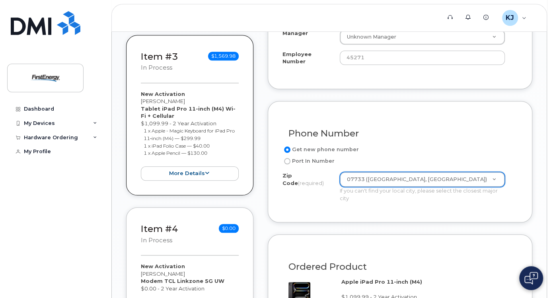
click at [325, 156] on label "Port In Number" at bounding box center [308, 161] width 52 height 10
click at [290, 158] on input "Port In Number" at bounding box center [287, 161] width 6 height 6
radio input "true"
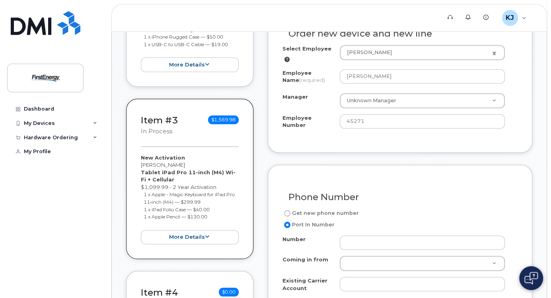
scroll to position [477, 0]
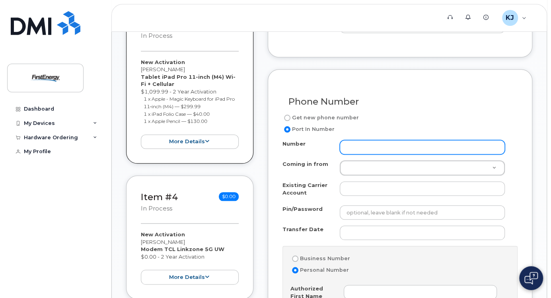
click at [359, 140] on input "Number" at bounding box center [421, 147] width 165 height 14
drag, startPoint x: 361, startPoint y: 144, endPoint x: 331, endPoint y: 144, distance: 30.2
click at [331, 144] on div "Number 732-" at bounding box center [396, 147] width 229 height 14
paste input "[PHONE_NUMBER]"
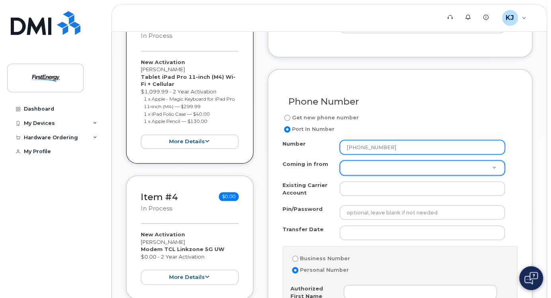
type input "[PHONE_NUMBER]"
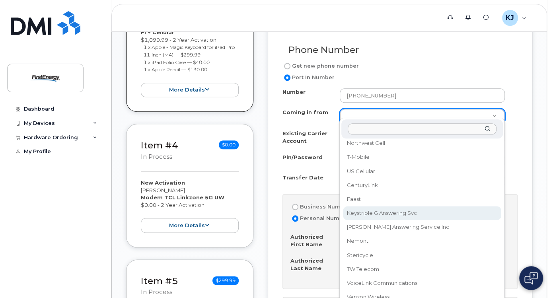
scroll to position [604, 0]
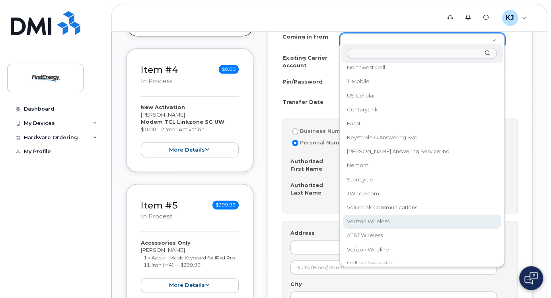
select select "Verizon Wireless"
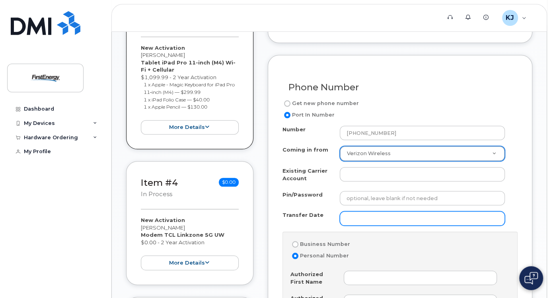
scroll to position [509, 0]
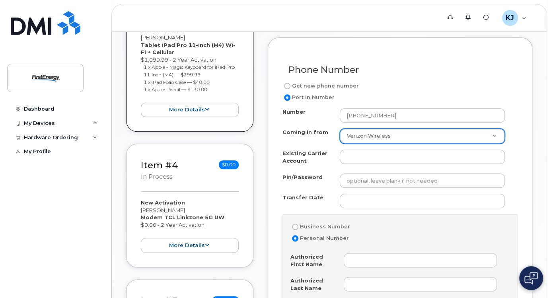
click at [329, 222] on label "Business Number" at bounding box center [320, 227] width 60 height 10
click at [298, 223] on input "Business Number" at bounding box center [295, 226] width 6 height 6
radio input "true"
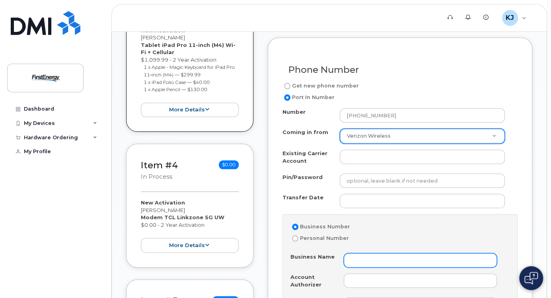
click at [370, 253] on input "Business Name" at bounding box center [419, 260] width 153 height 14
type input "f"
drag, startPoint x: 370, startPoint y: 251, endPoint x: 342, endPoint y: 253, distance: 28.7
click at [342, 253] on div "Business Name jcp&l" at bounding box center [396, 260] width 213 height 14
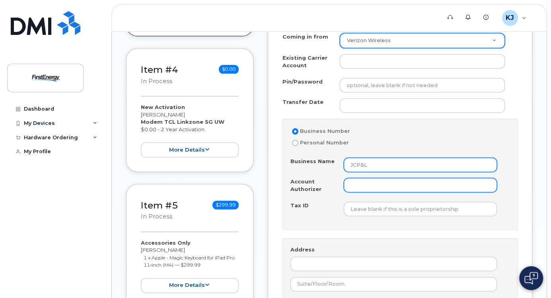
type input "JCP&L"
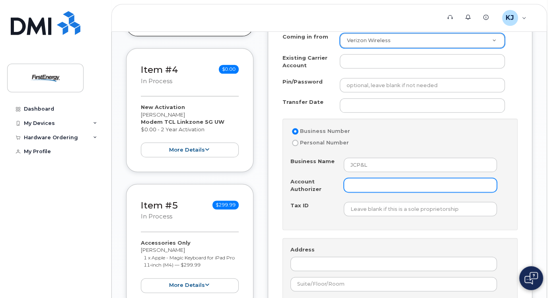
click at [367, 182] on input "Account Authorizer" at bounding box center [419, 185] width 153 height 14
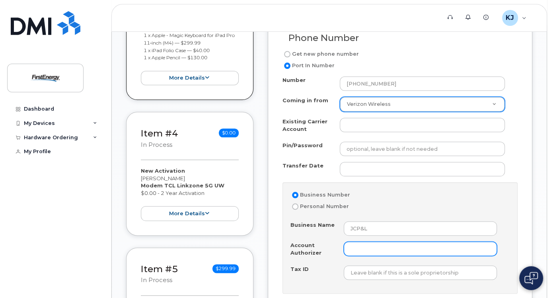
scroll to position [668, 0]
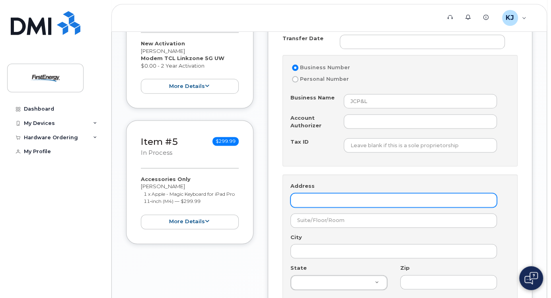
click at [370, 196] on input "Address" at bounding box center [393, 200] width 206 height 14
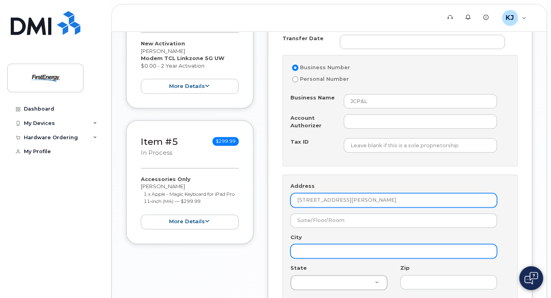
type input "703 LLoyd Road"
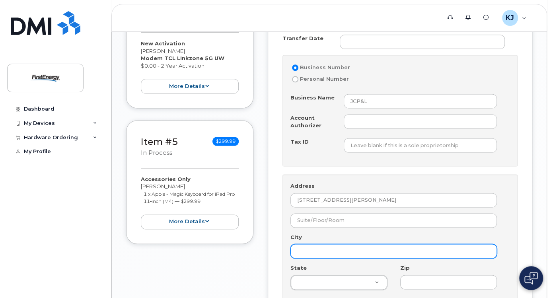
click at [329, 244] on input "City" at bounding box center [393, 251] width 206 height 14
type input "Aberdeen"
type input "n"
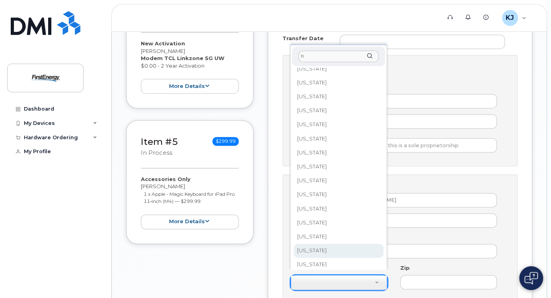
scroll to position [95, 0]
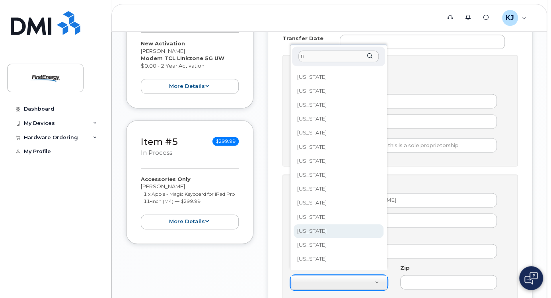
select select "New Jersey"
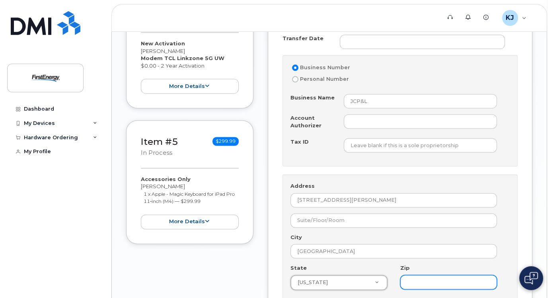
click at [411, 275] on input "Zip" at bounding box center [448, 282] width 97 height 14
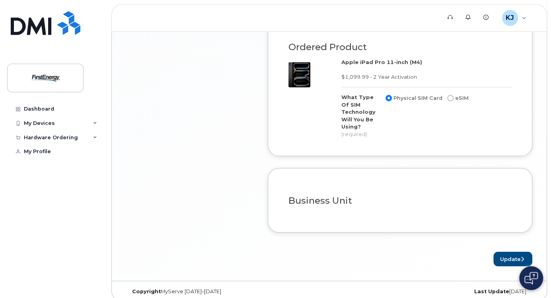
scroll to position [992, 0]
type input "07747"
click at [508, 252] on button "Update" at bounding box center [512, 258] width 39 height 15
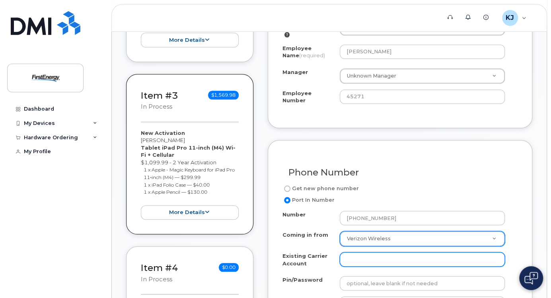
scroll to position [398, 0]
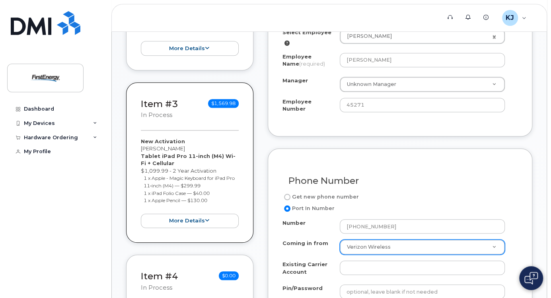
click at [335, 192] on label "Get new phone number" at bounding box center [320, 197] width 76 height 10
click at [290, 194] on input "Get new phone number" at bounding box center [287, 197] width 6 height 6
radio input "true"
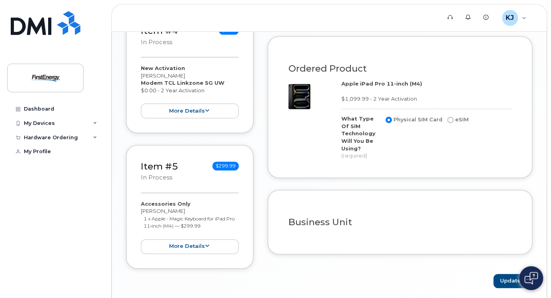
scroll to position [666, 0]
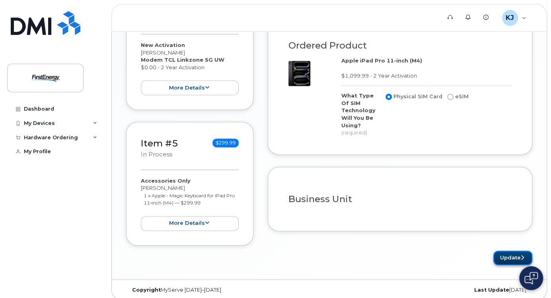
click at [508, 251] on button "Update" at bounding box center [512, 257] width 39 height 15
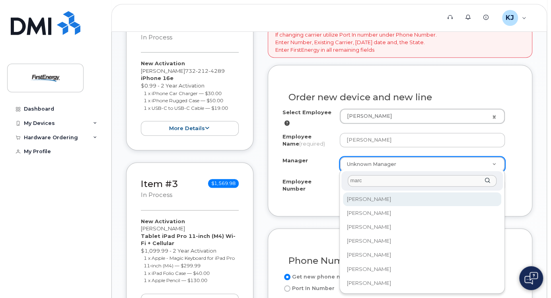
drag, startPoint x: 376, startPoint y: 180, endPoint x: 333, endPoint y: 179, distance: 43.3
click at [333, 179] on body "Support Alerts Knowledge Base KJ Kolanovic Jr, Zdenko Employee English Français…" at bounding box center [275, 167] width 551 height 971
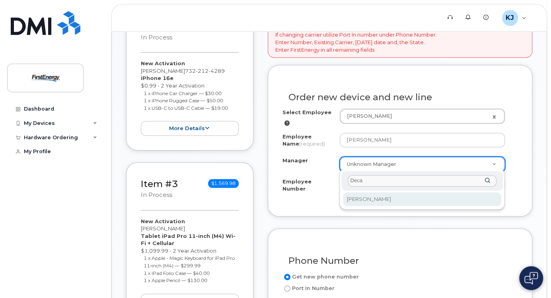
type input "Deca"
select select "2079196"
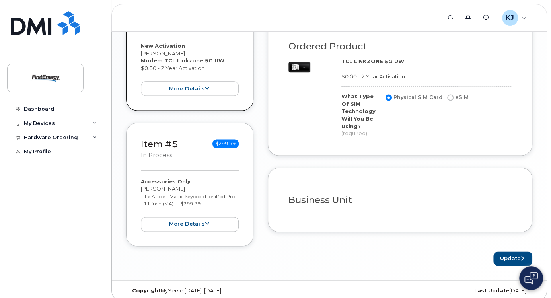
scroll to position [666, 0]
click at [504, 250] on button "Update" at bounding box center [512, 257] width 39 height 15
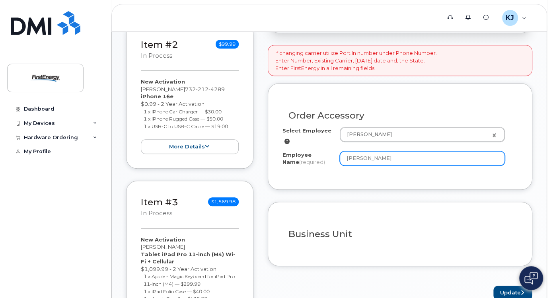
scroll to position [286, 0]
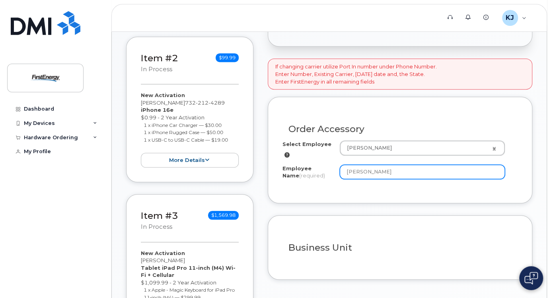
click at [416, 175] on input "[PERSON_NAME]" at bounding box center [421, 172] width 165 height 14
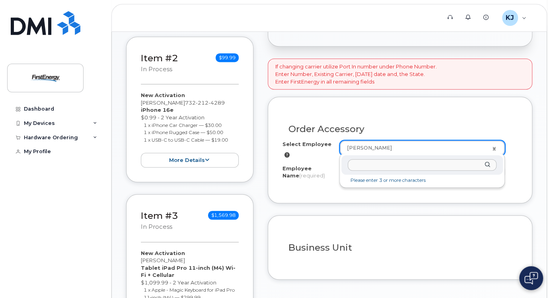
click at [398, 163] on input "text" at bounding box center [421, 165] width 149 height 12
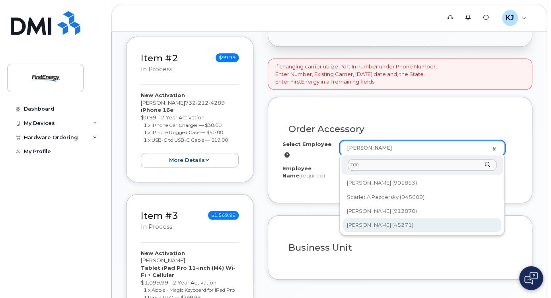
type input "zde"
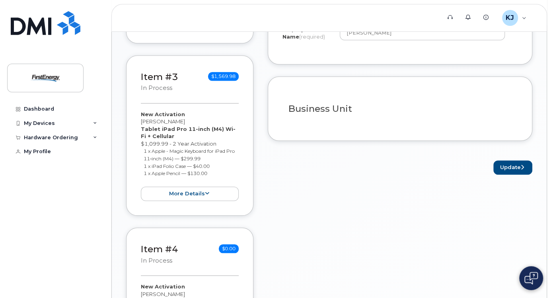
scroll to position [509, 0]
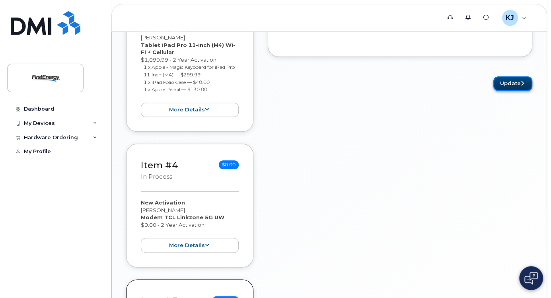
click at [516, 80] on button "Update" at bounding box center [512, 83] width 39 height 15
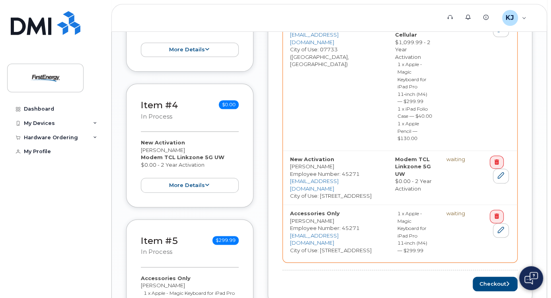
scroll to position [636, 0]
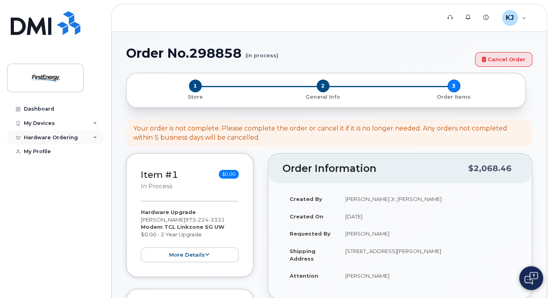
click at [89, 138] on div "Hardware Ordering" at bounding box center [55, 137] width 96 height 14
click at [70, 153] on link "My Orders" at bounding box center [62, 151] width 82 height 15
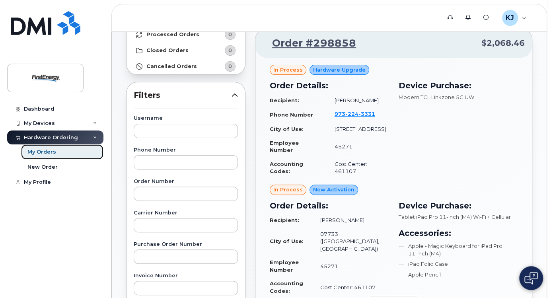
scroll to position [32, 0]
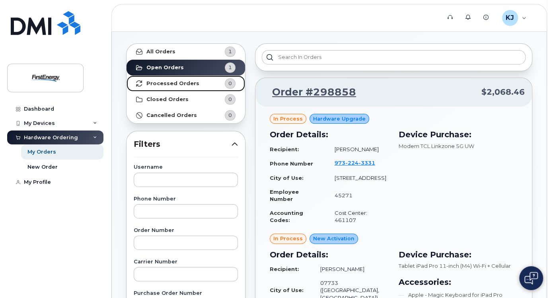
click at [173, 84] on strong "Processed Orders" at bounding box center [172, 83] width 53 height 6
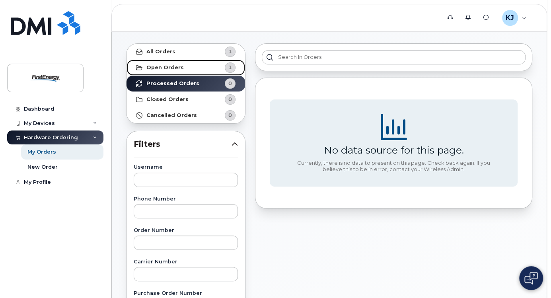
click at [170, 67] on strong "Open Orders" at bounding box center [164, 67] width 37 height 6
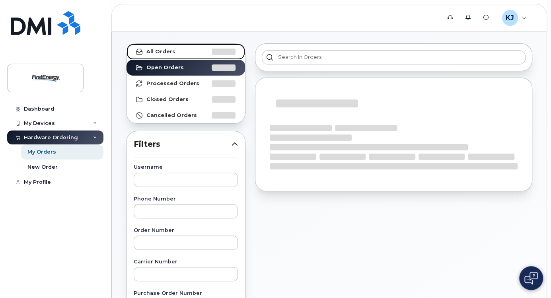
click at [172, 54] on strong "All Orders" at bounding box center [160, 51] width 29 height 6
